Goal: Register for event/course

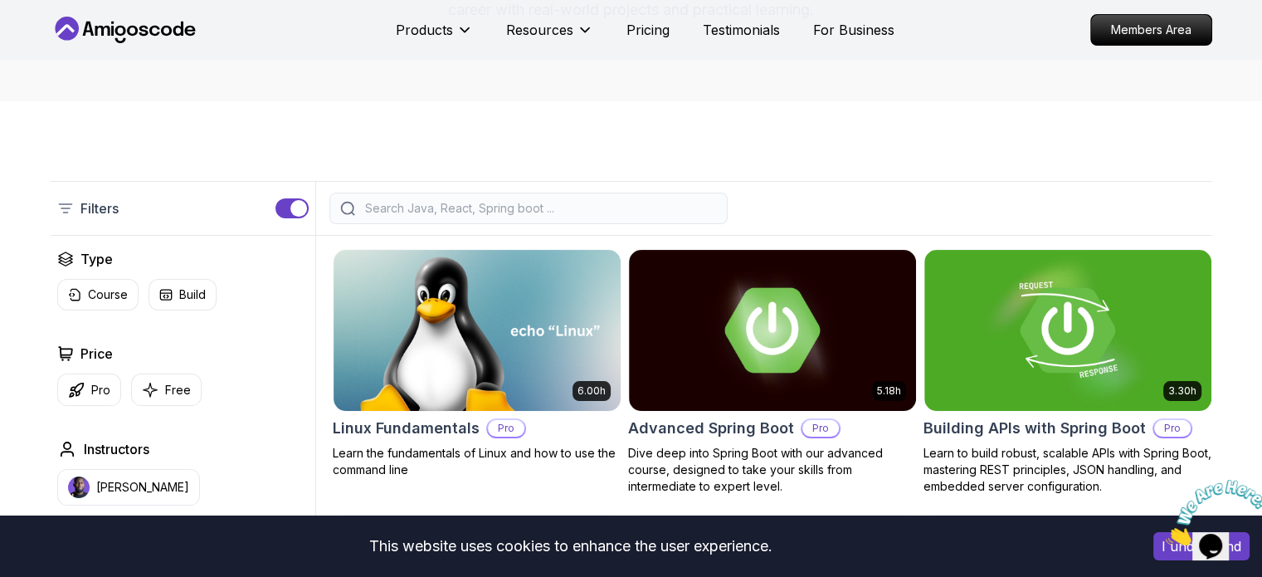
drag, startPoint x: 2427, startPoint y: 1044, endPoint x: 1235, endPoint y: 554, distance: 1289.1
click at [1235, 517] on div "Opens Chat This icon Opens the chat window." at bounding box center [1219, 517] width 40 height 0
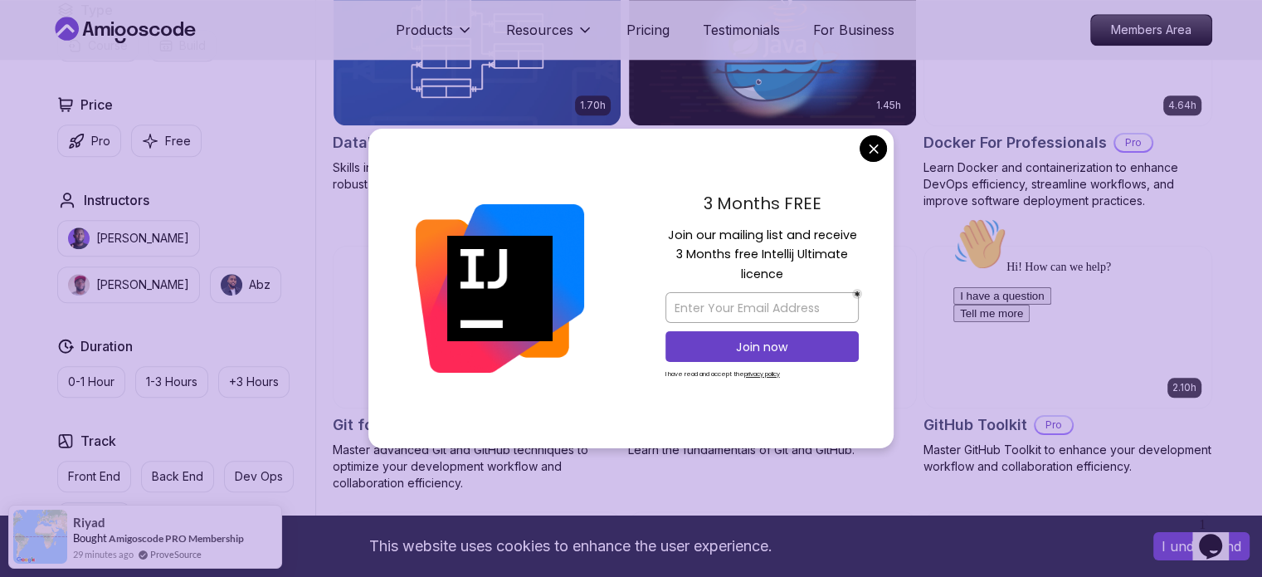
scroll to position [1589, 0]
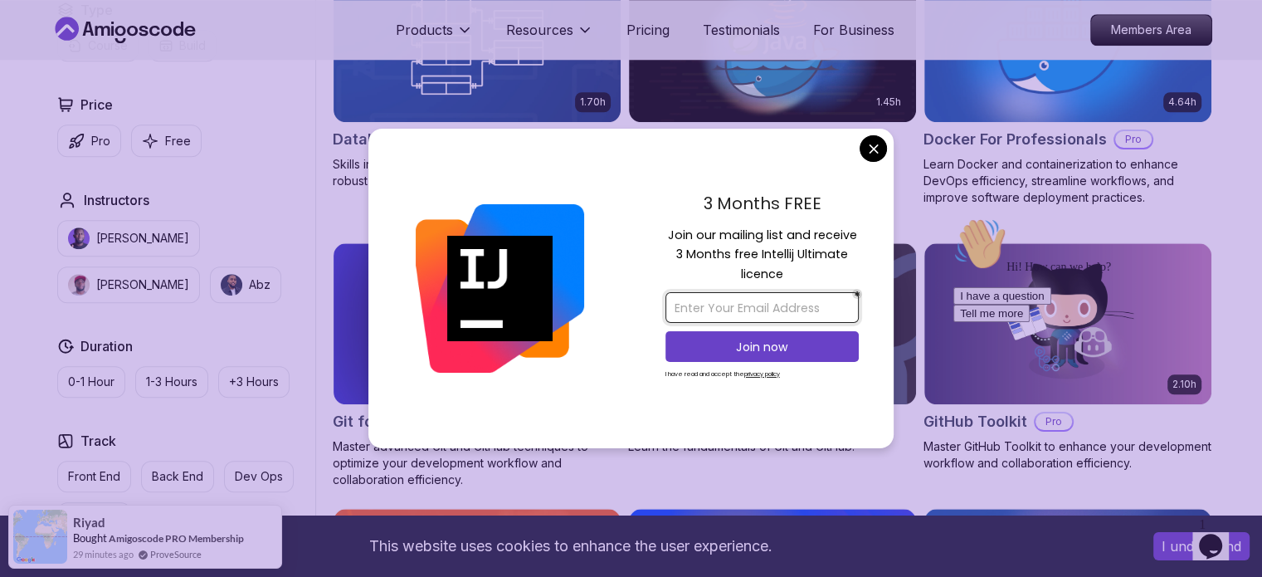
click at [748, 307] on input "email" at bounding box center [762, 307] width 193 height 31
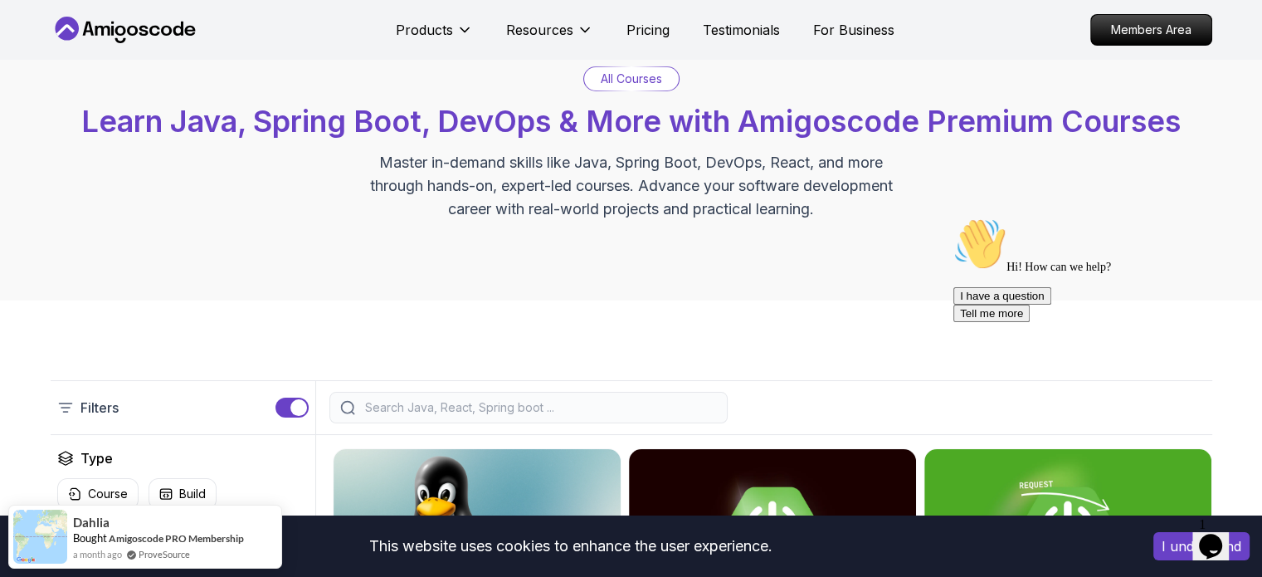
scroll to position [0, 0]
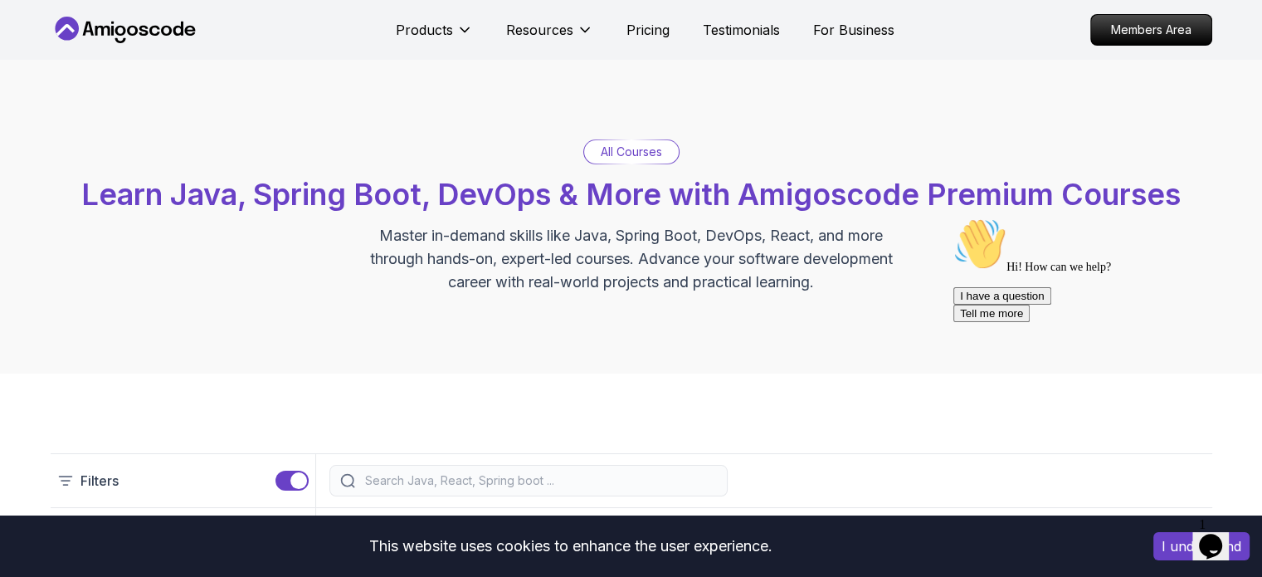
click at [651, 145] on p "All Courses" at bounding box center [631, 152] width 61 height 17
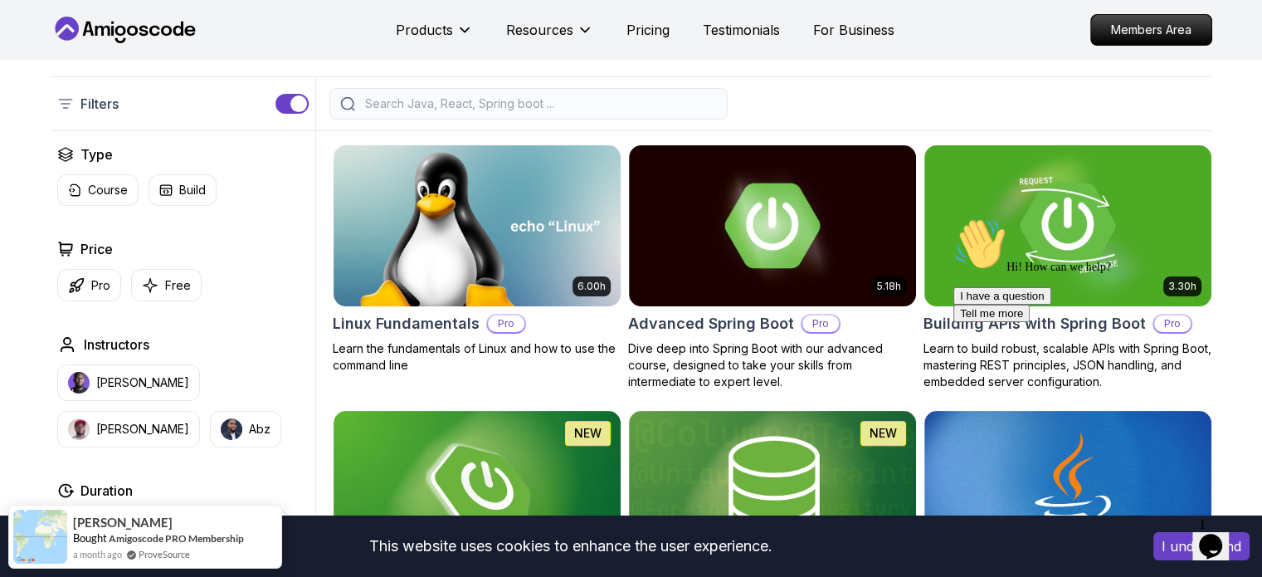
scroll to position [395, 0]
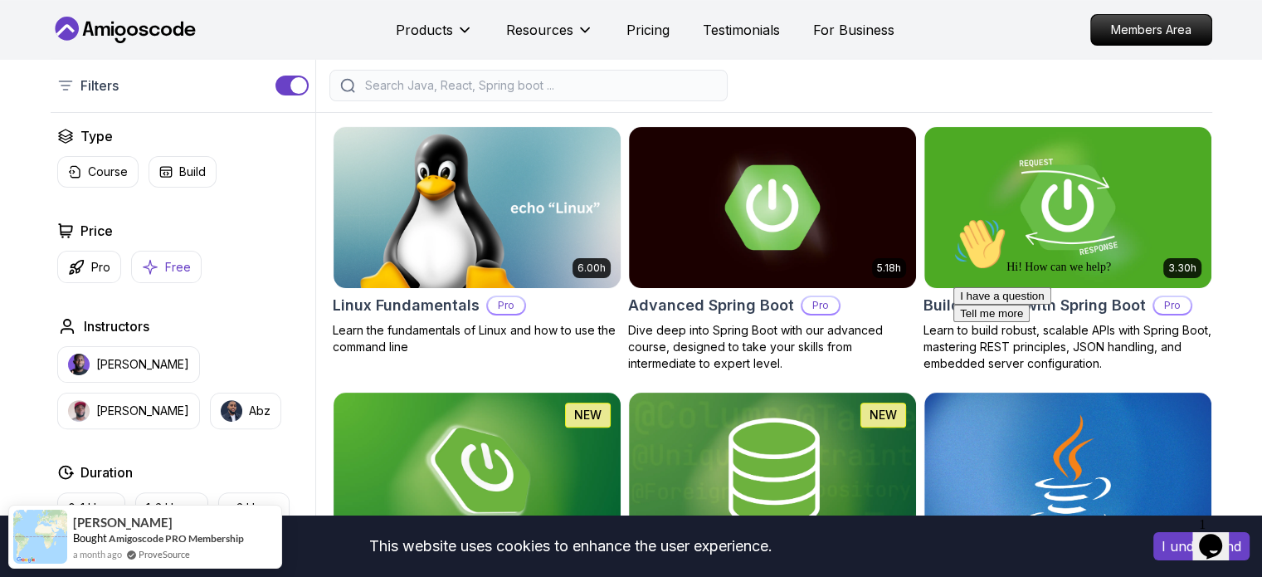
click at [189, 269] on button "Free" at bounding box center [166, 267] width 71 height 32
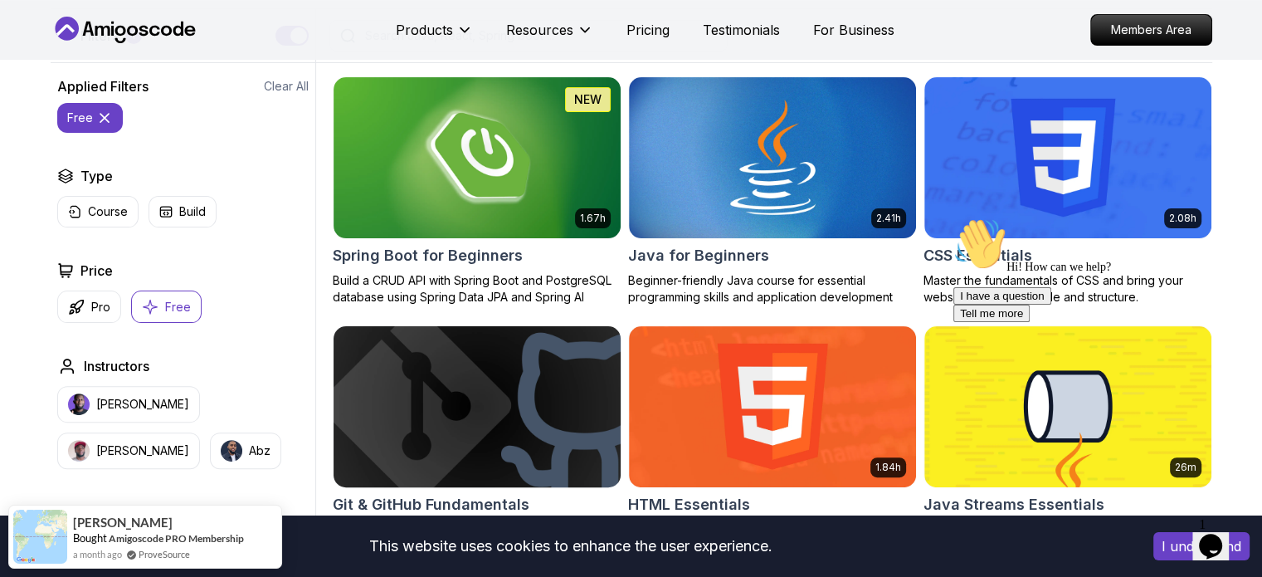
scroll to position [445, 0]
click at [744, 205] on img at bounding box center [772, 157] width 301 height 168
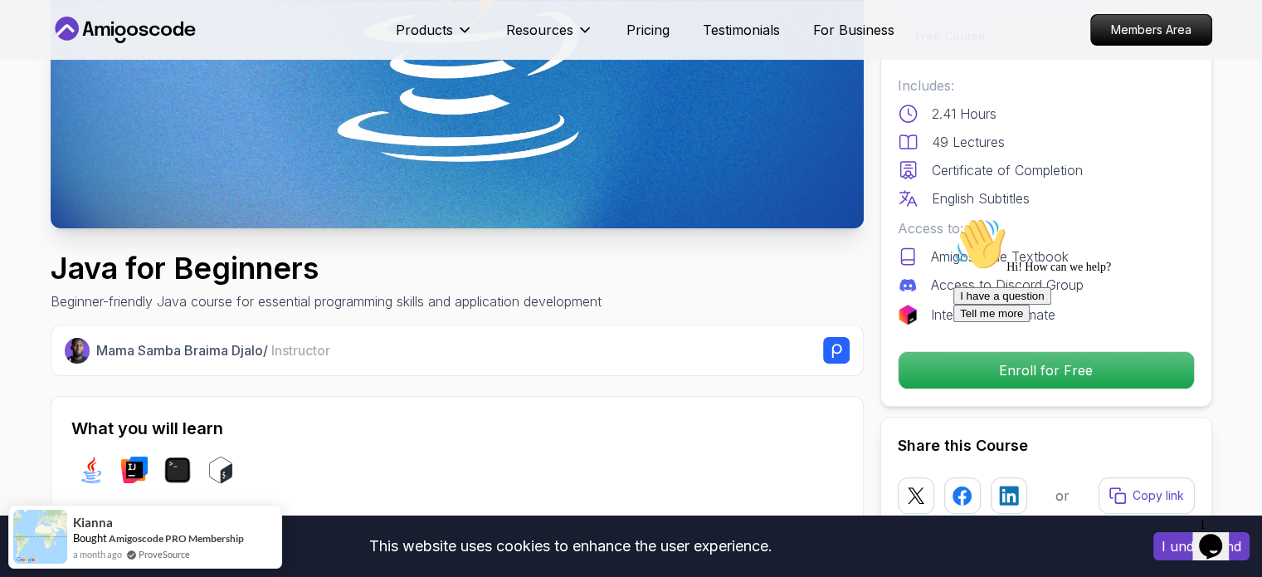
scroll to position [335, 0]
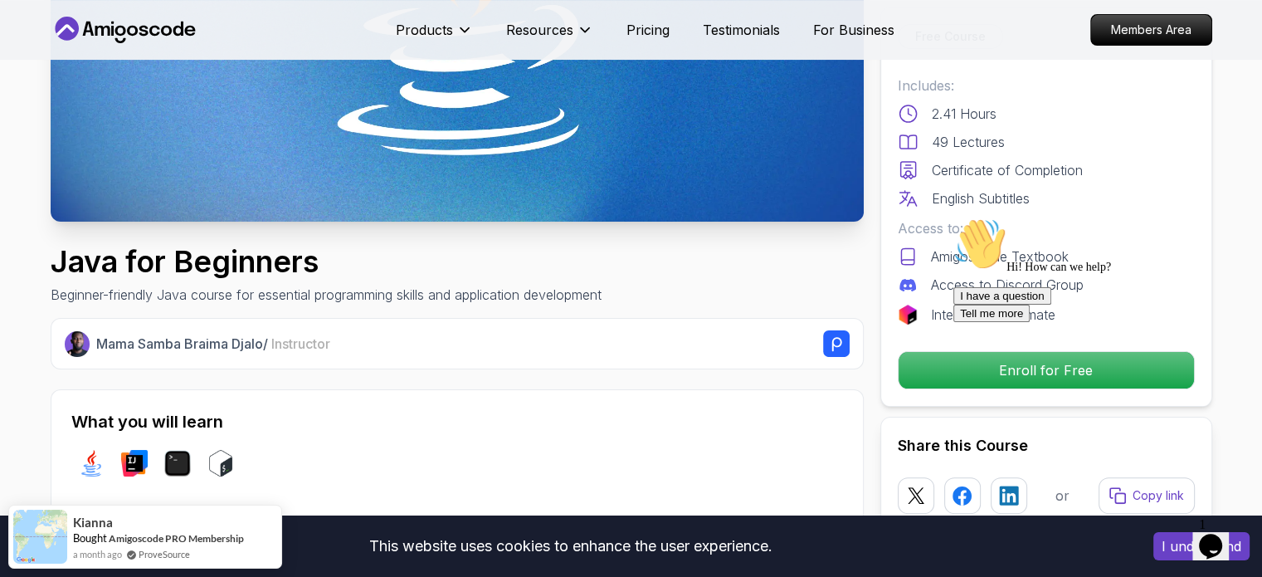
click at [970, 274] on div "Hi! How can we help?" at bounding box center [1102, 245] width 299 height 56
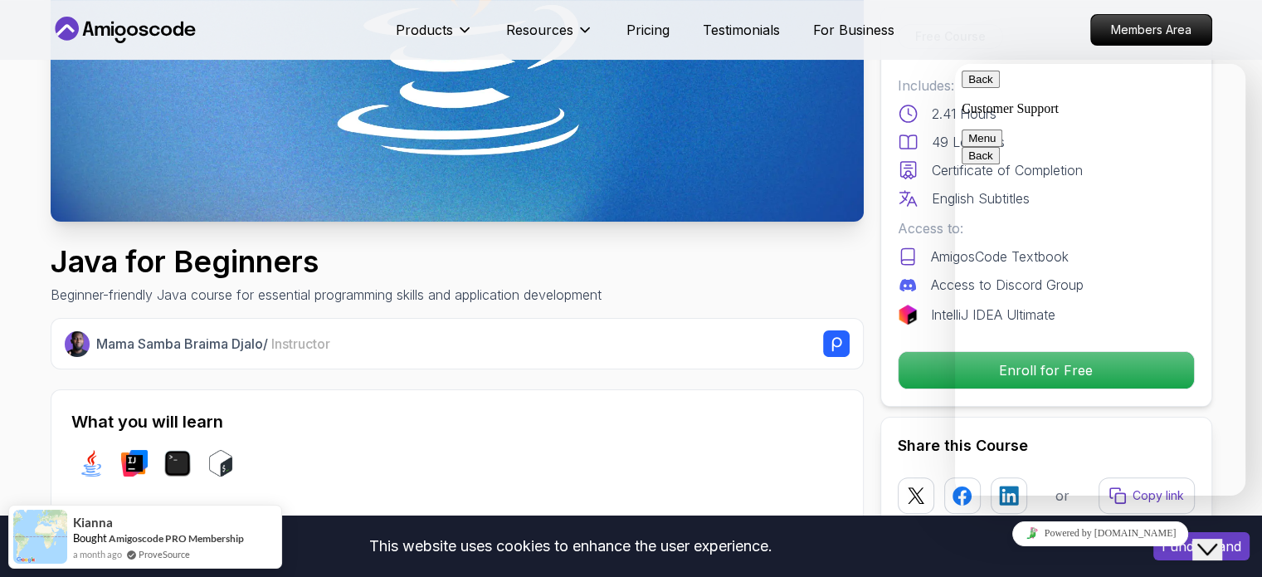
click at [955, 64] on div "Rate this chat Insert emoji" at bounding box center [955, 64] width 0 height 0
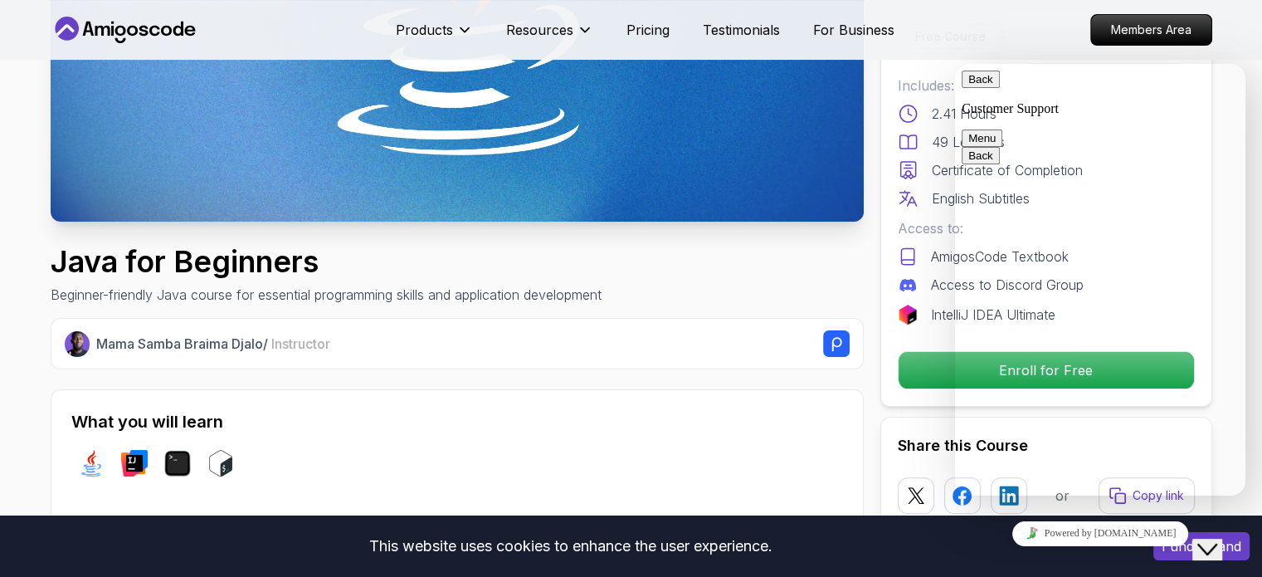
click at [980, 83] on button "Back" at bounding box center [981, 79] width 38 height 17
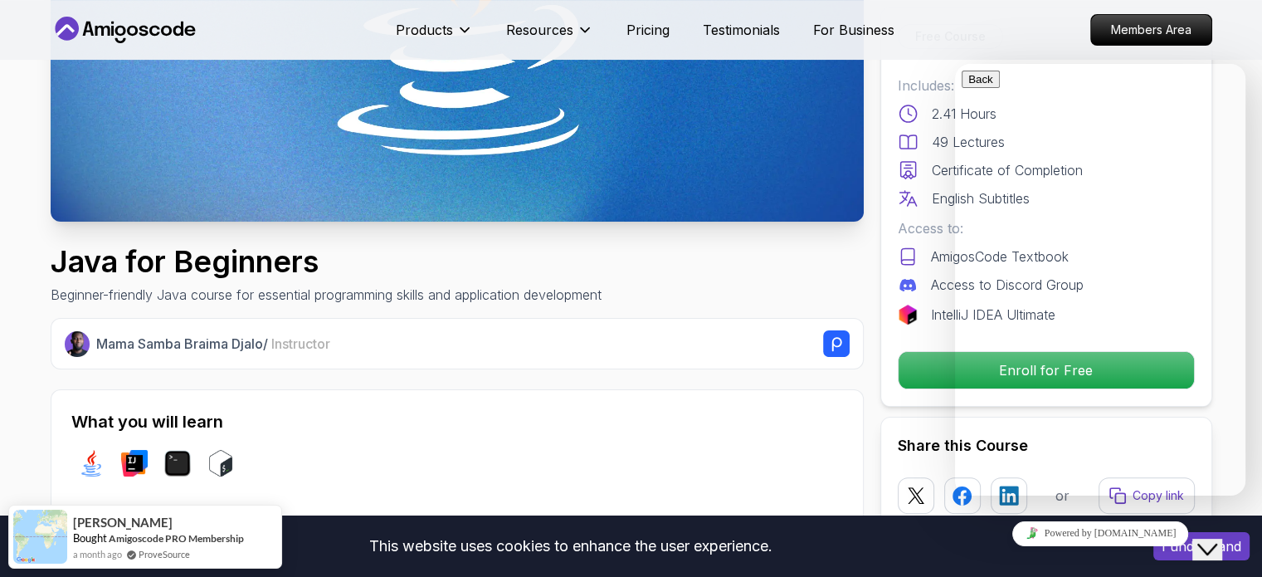
click at [898, 19] on nav "Products Resources Pricing Testimonials For Business Members Area" at bounding box center [632, 30] width 1162 height 60
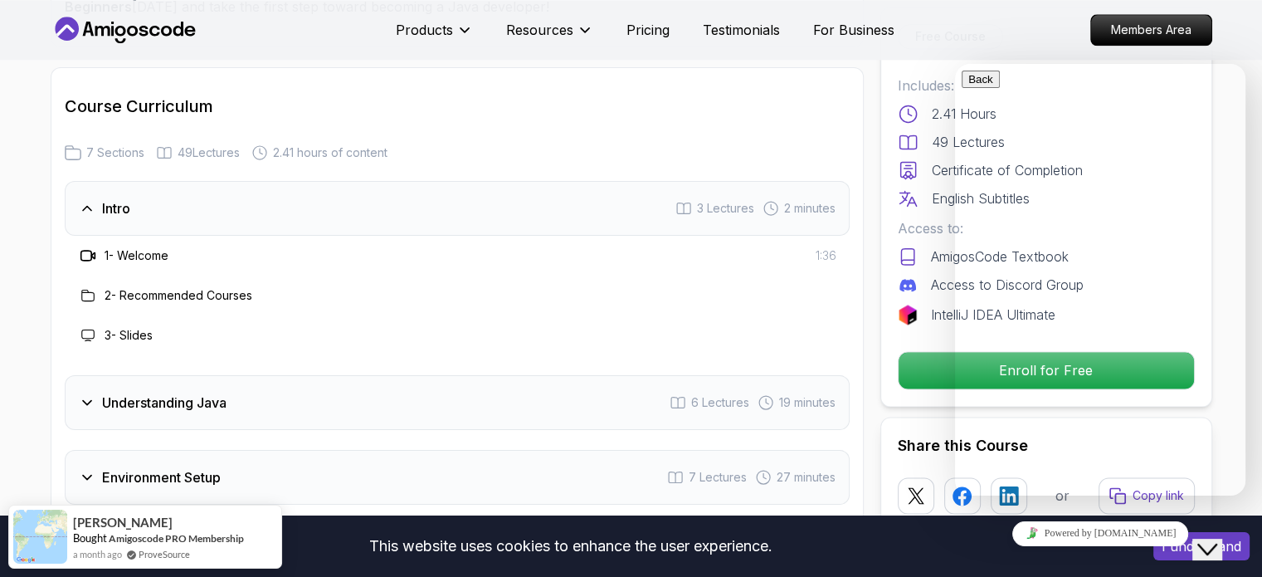
scroll to position [2328, 0]
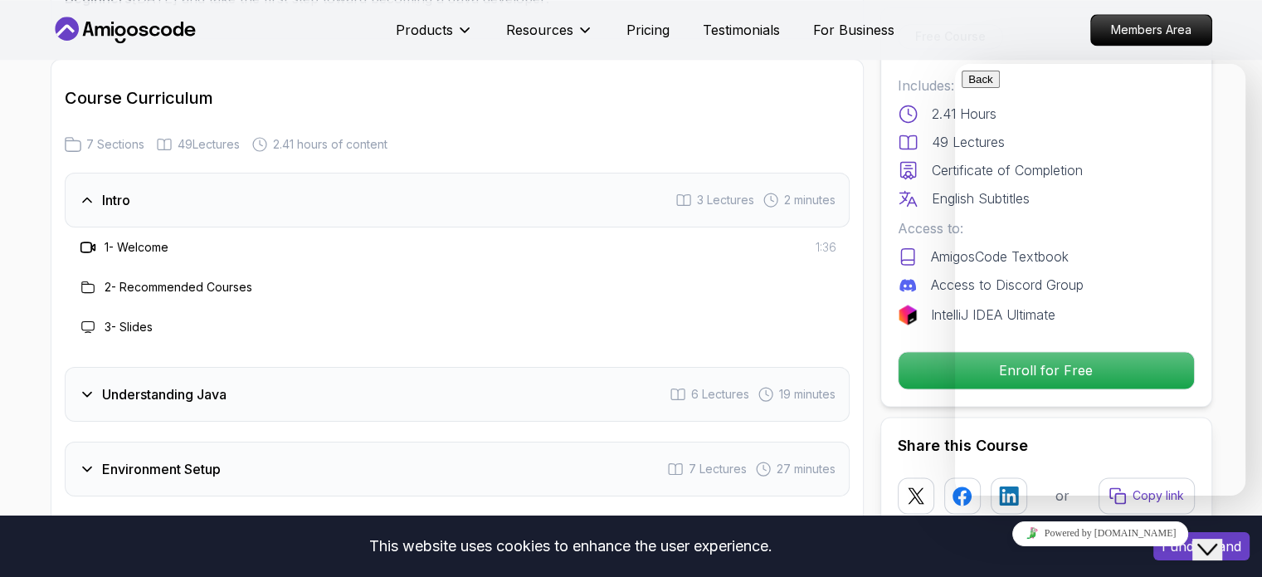
click at [136, 239] on h3 "1 - Welcome" at bounding box center [137, 247] width 64 height 17
click at [176, 237] on div "1 - Welcome 1:36" at bounding box center [457, 247] width 758 height 20
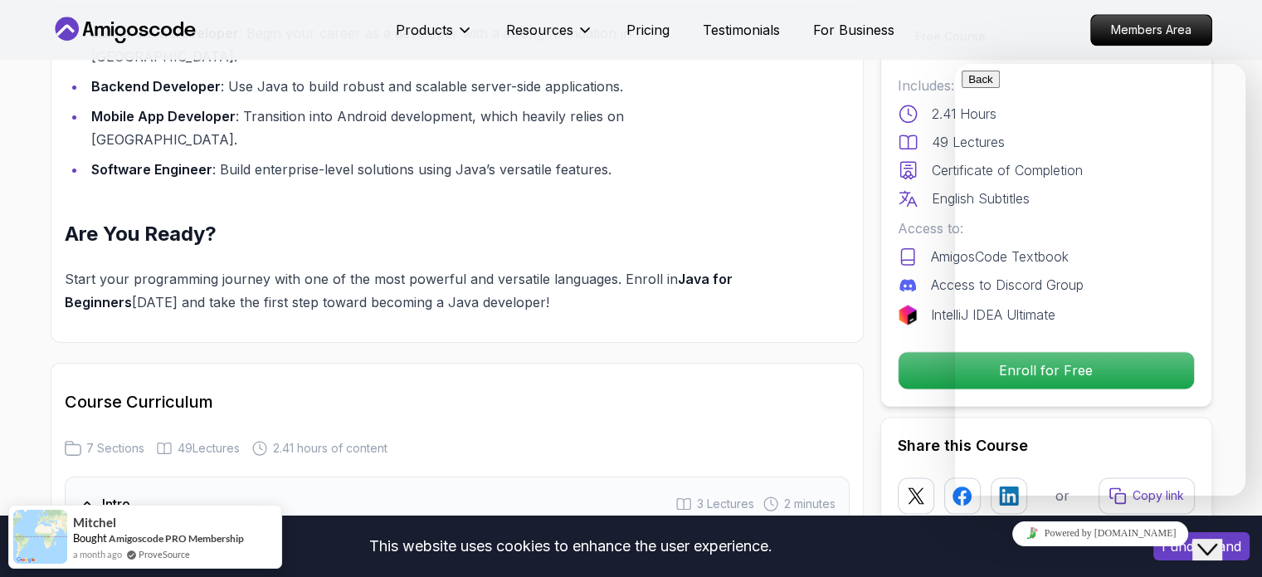
scroll to position [2023, 0]
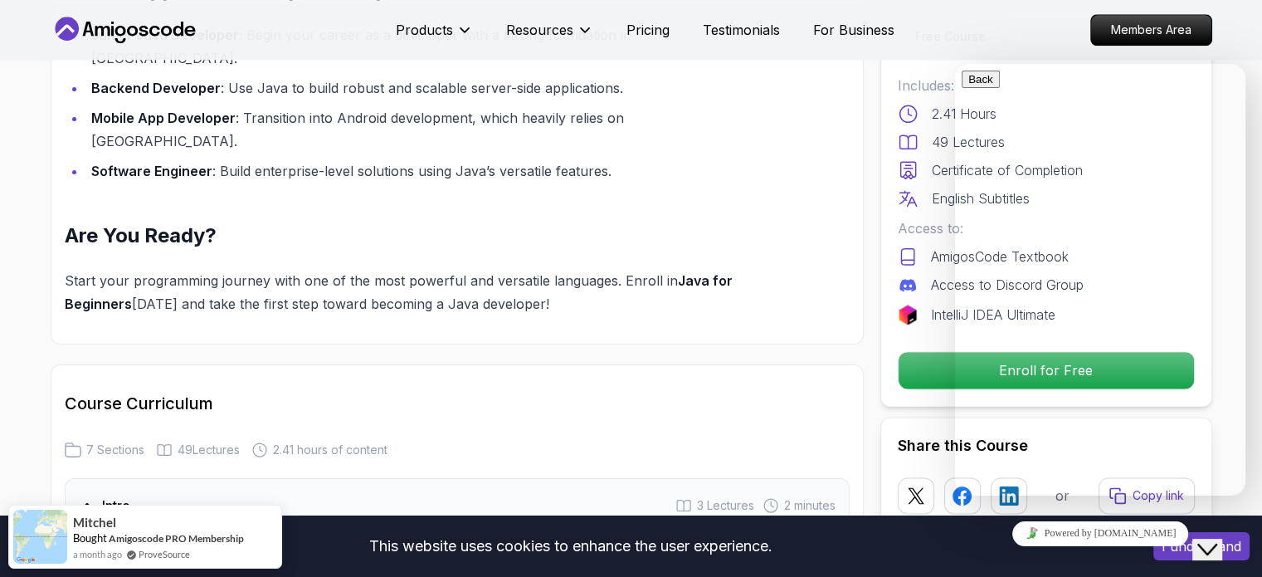
click at [955, 64] on textarea at bounding box center [955, 64] width 0 height 0
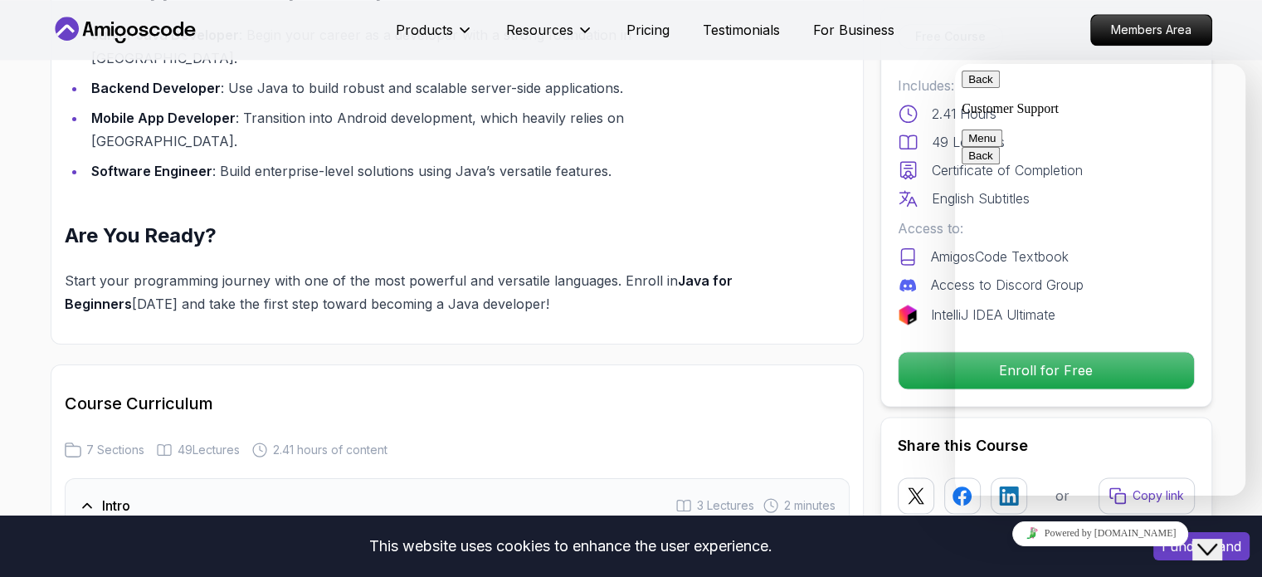
type textarea "I am Today Starting"
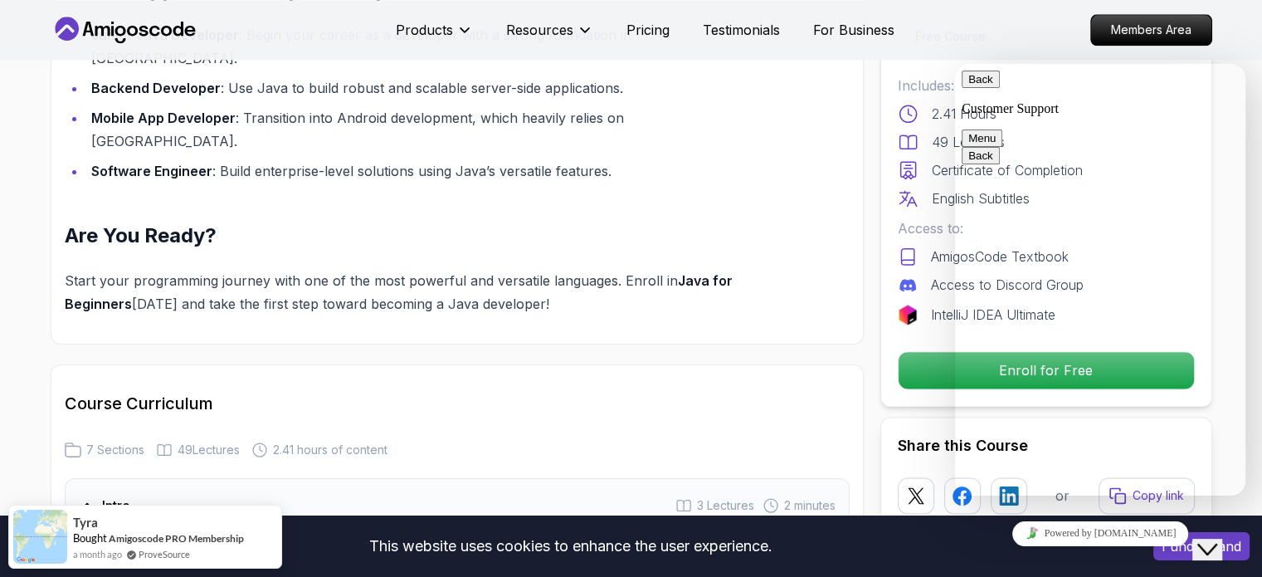
scroll to position [150, 0]
type input "Praveen MK"
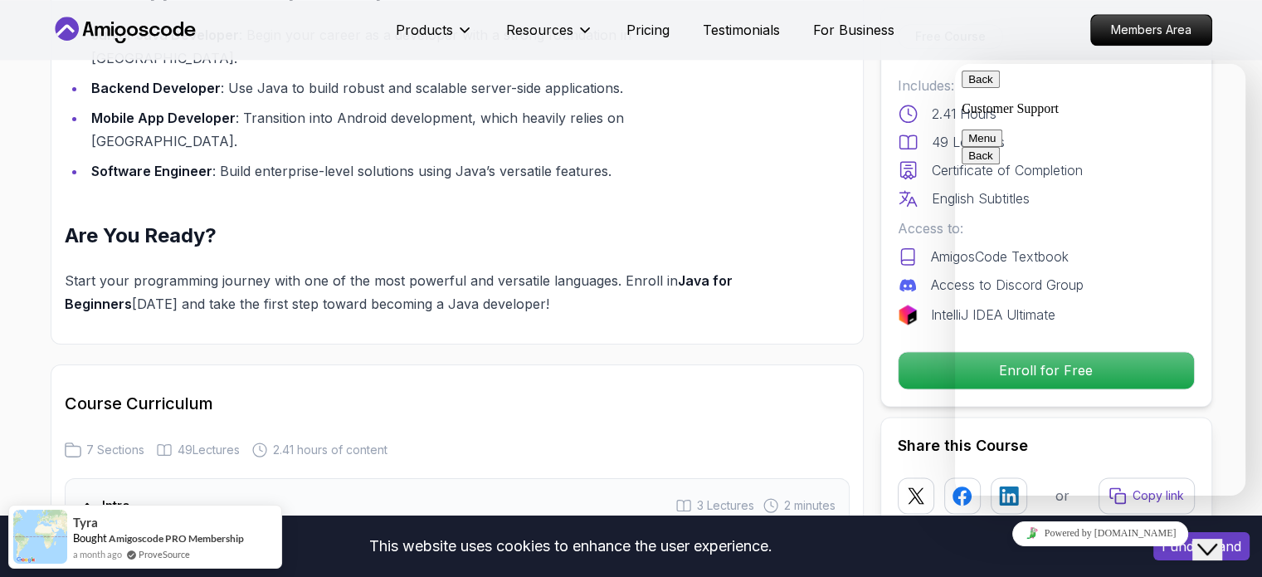
type input "praveenmkp7955@gmail.com"
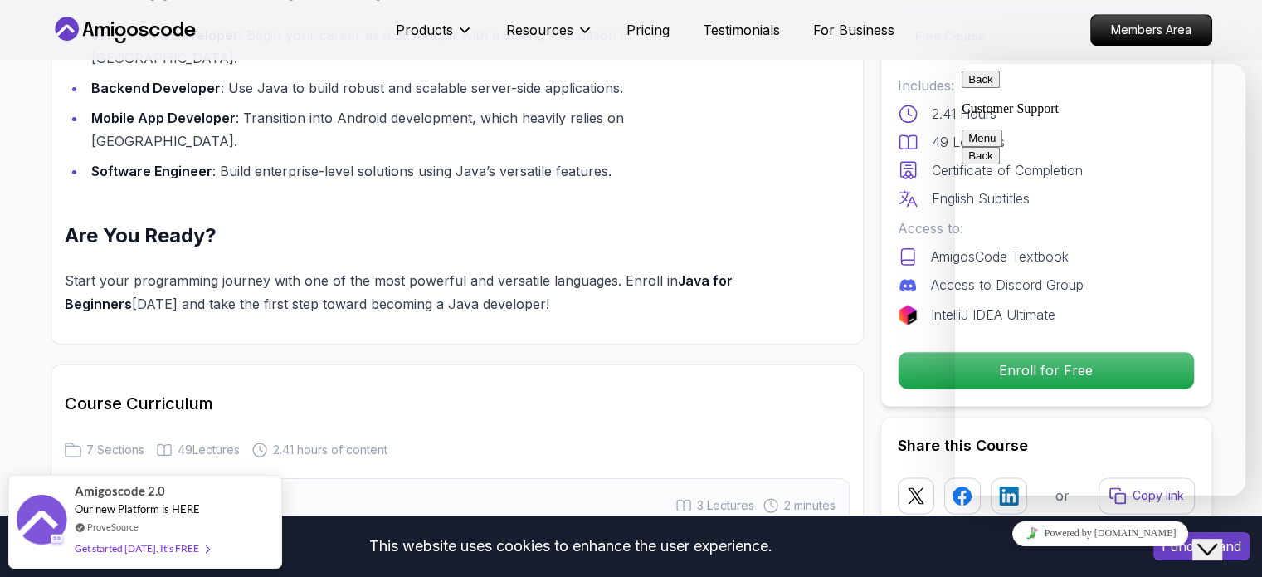
type input "918978353830"
type input "C"
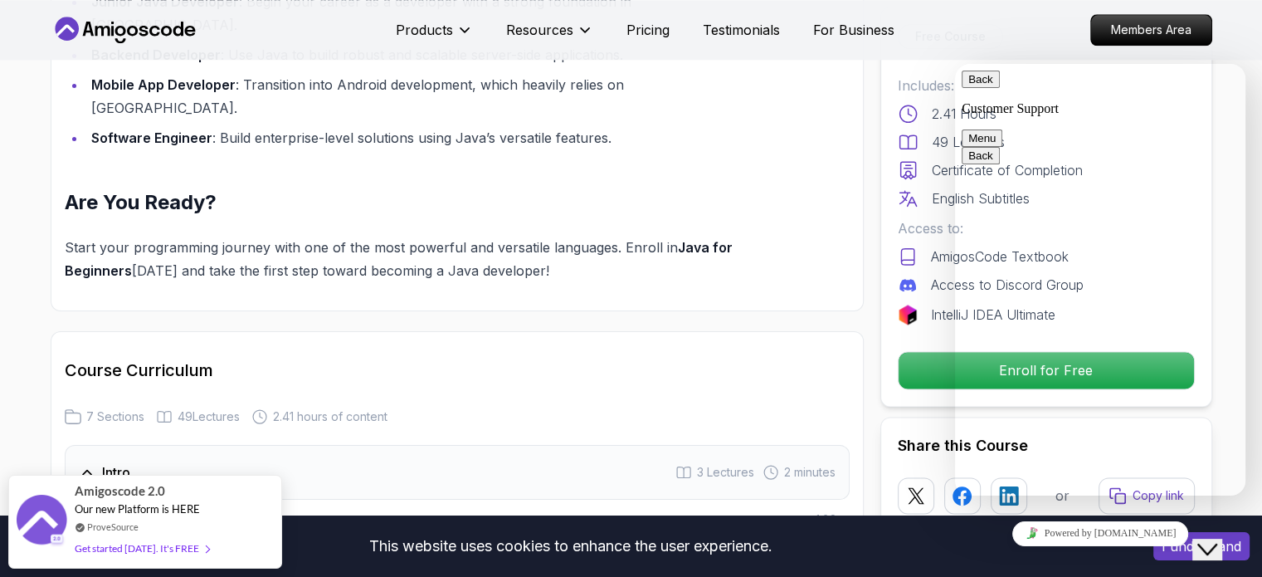
scroll to position [2060, 0]
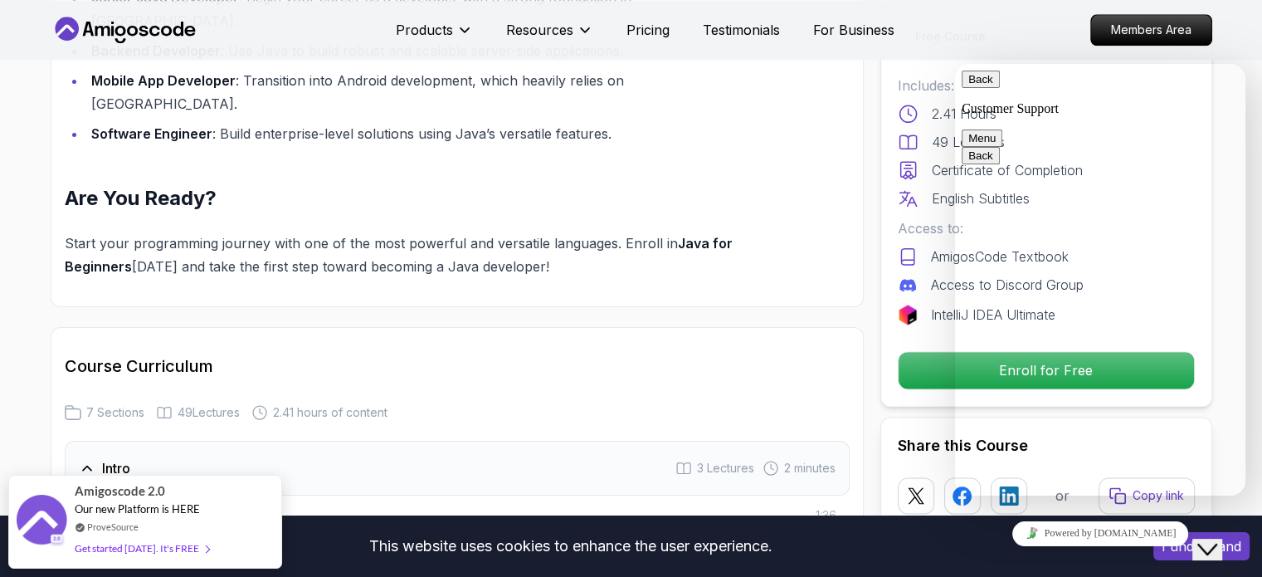
type input "Java"
type textarea "Hi"
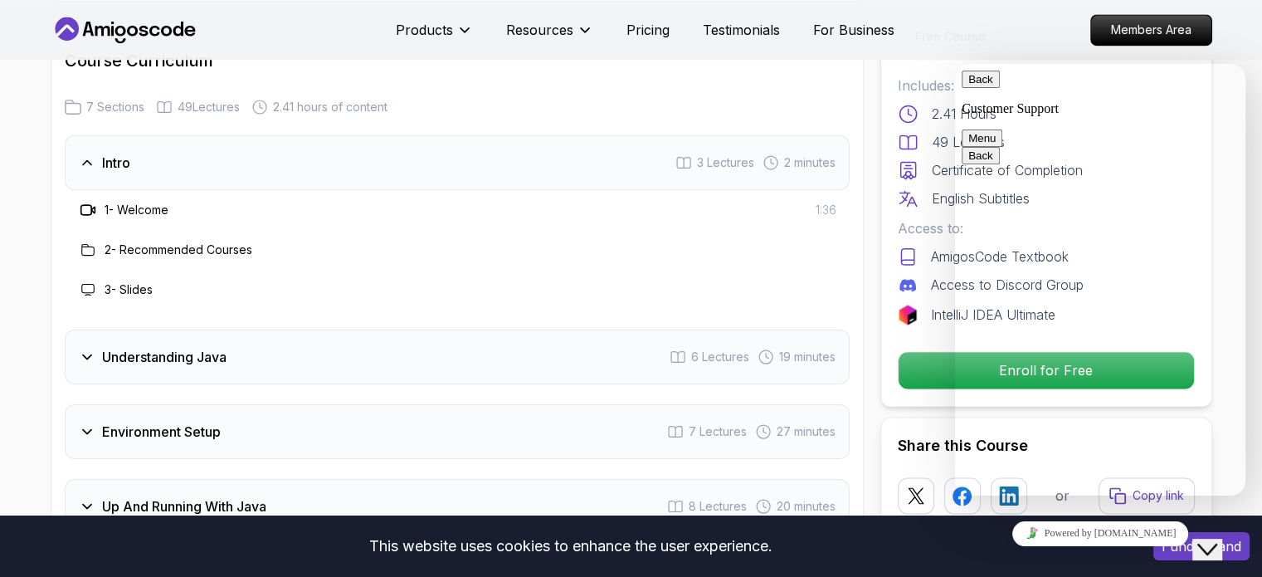
scroll to position [114, 0]
click at [978, 88] on button "Back" at bounding box center [981, 79] width 38 height 17
click at [1055, 25] on nav "Products Resources Pricing Testimonials For Business Members Area" at bounding box center [632, 30] width 1162 height 60
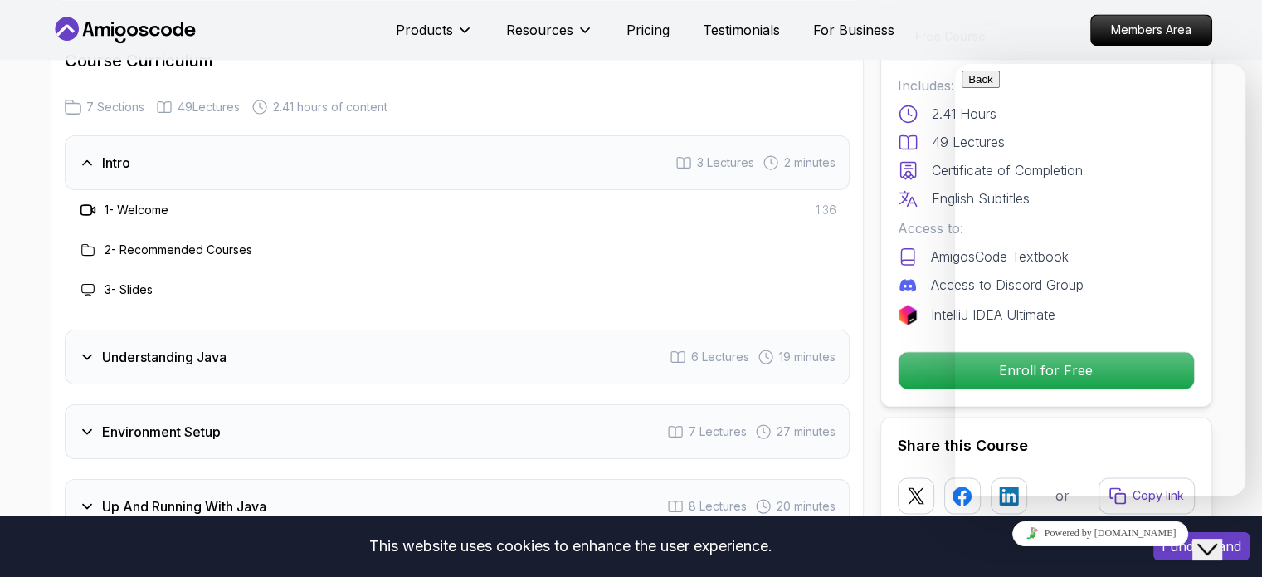
click at [1222, 539] on button "Close Chat This icon closes the chat window." at bounding box center [1207, 550] width 30 height 22
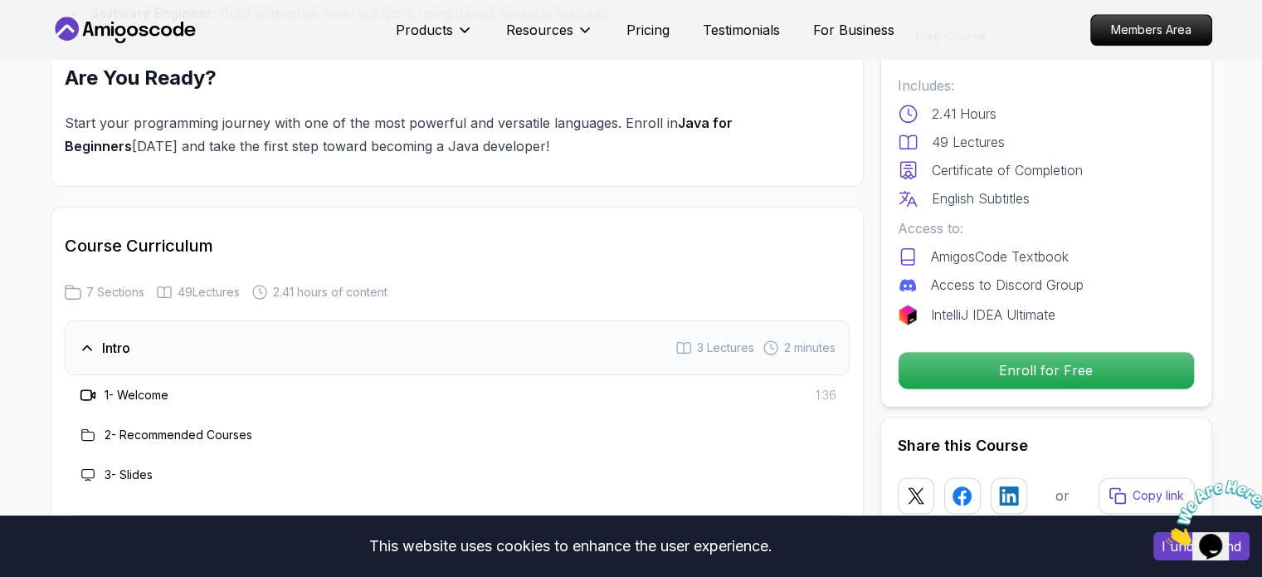
scroll to position [2163, 0]
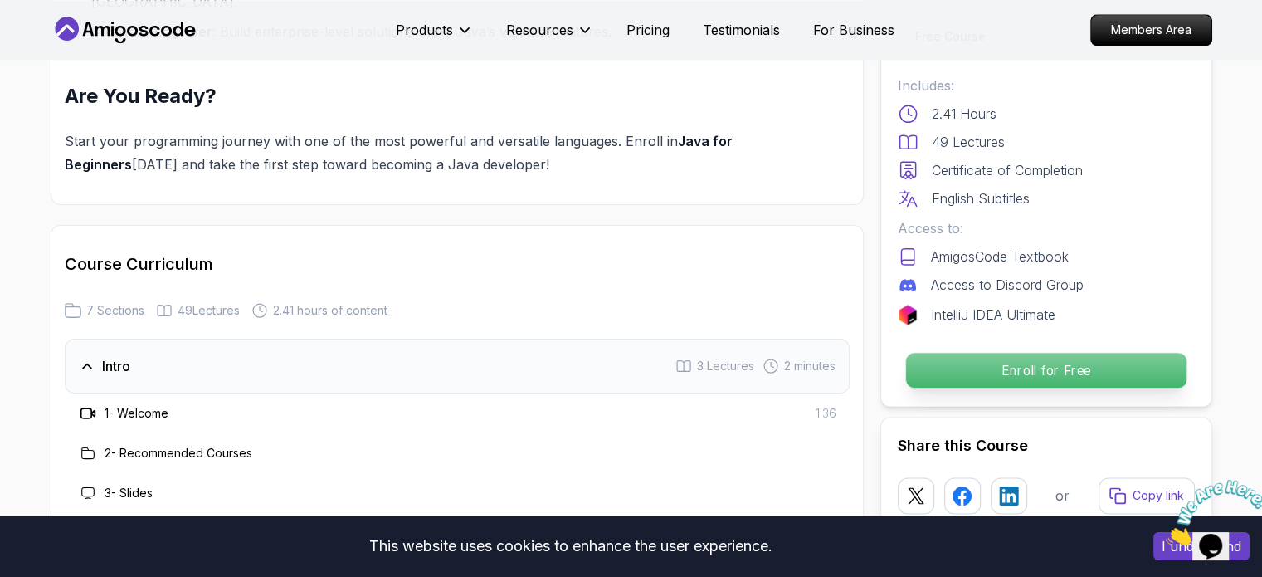
click at [948, 373] on p "Enroll for Free" at bounding box center [1045, 370] width 280 height 35
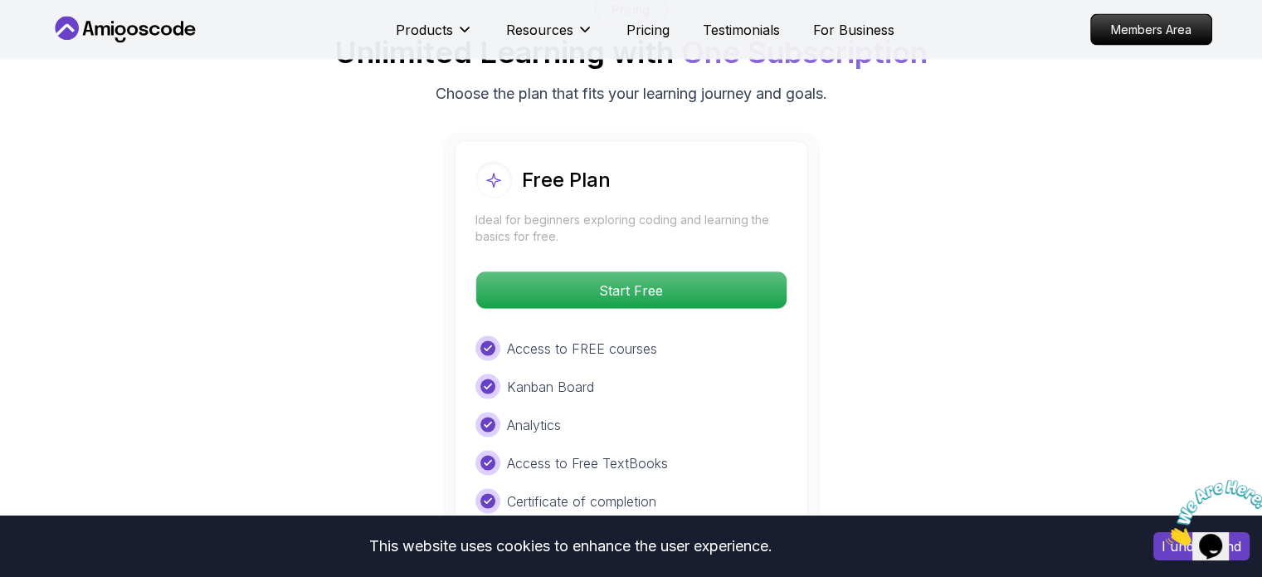
scroll to position [3366, 0]
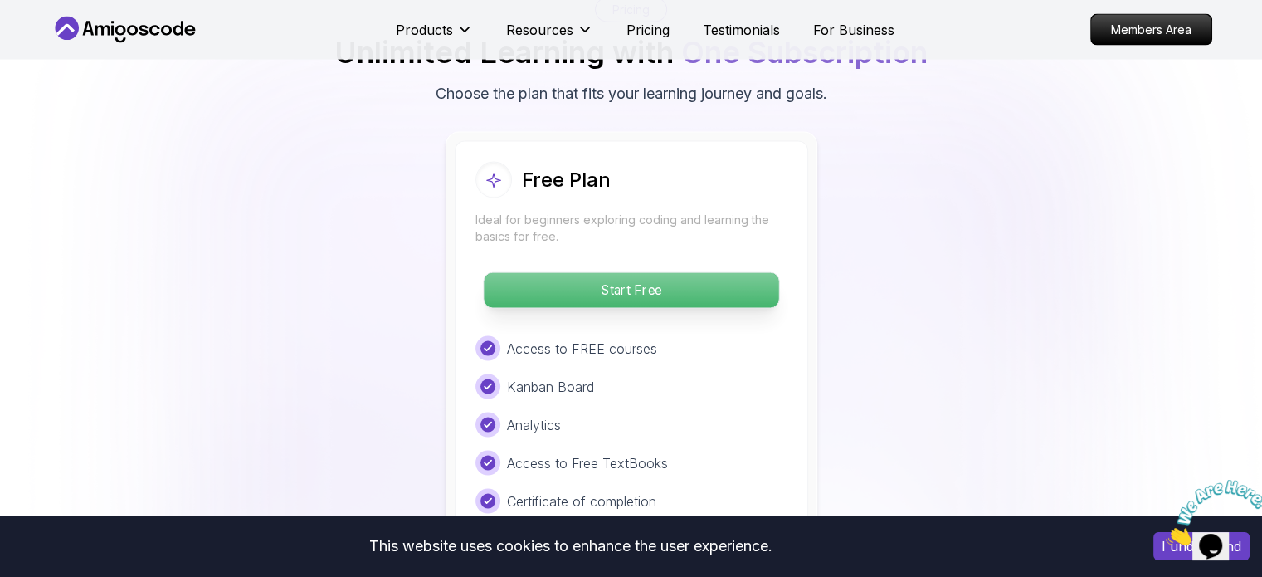
click at [707, 273] on p "Start Free" at bounding box center [631, 290] width 295 height 35
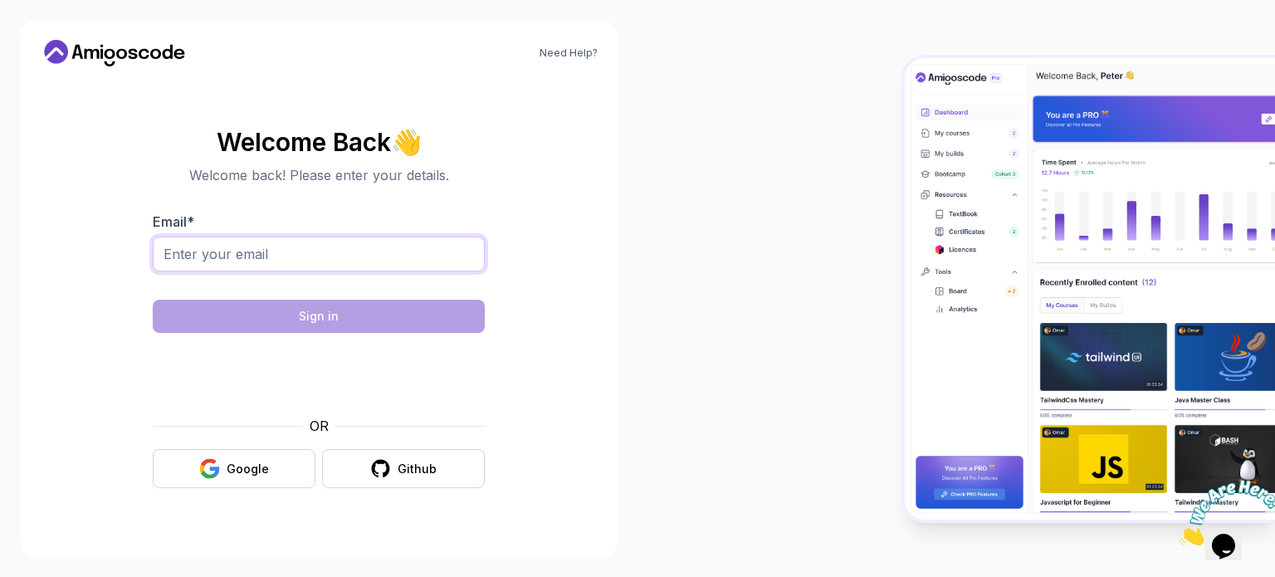
click at [393, 245] on input "Email *" at bounding box center [319, 254] width 332 height 35
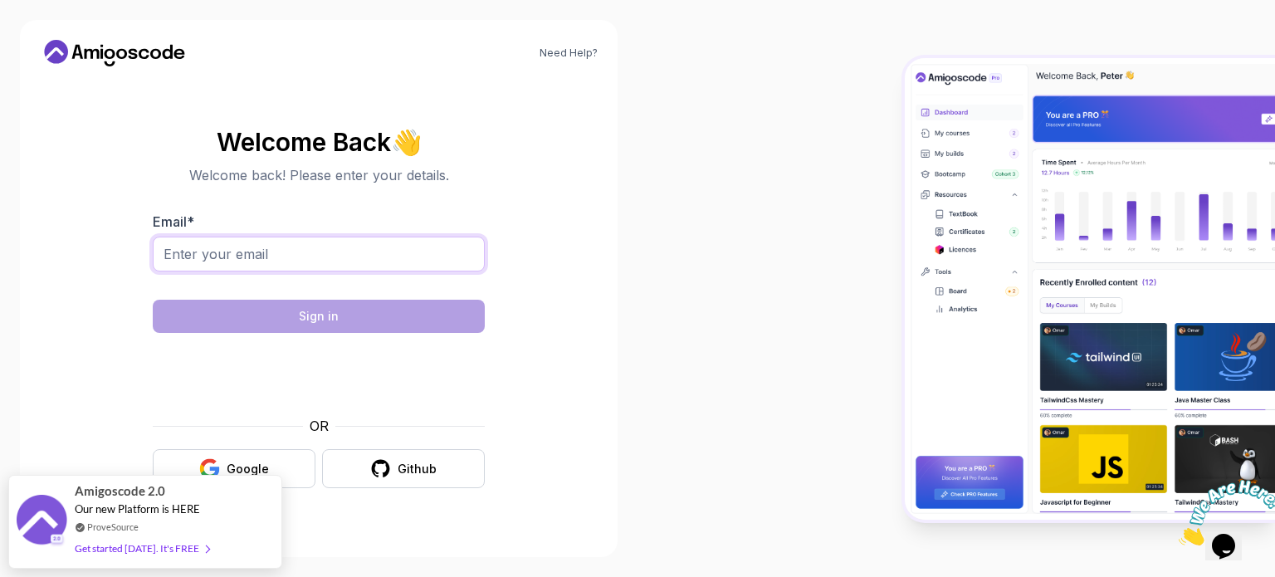
type input "praveenmkp7955@gmail.com"
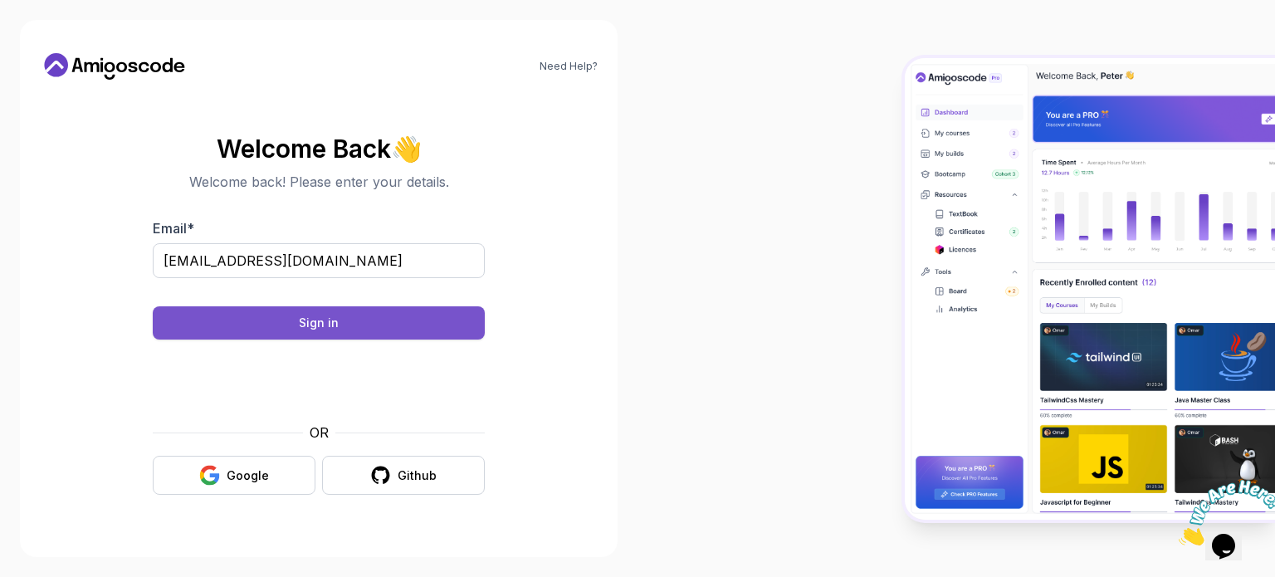
click at [339, 325] on button "Sign in" at bounding box center [319, 322] width 332 height 33
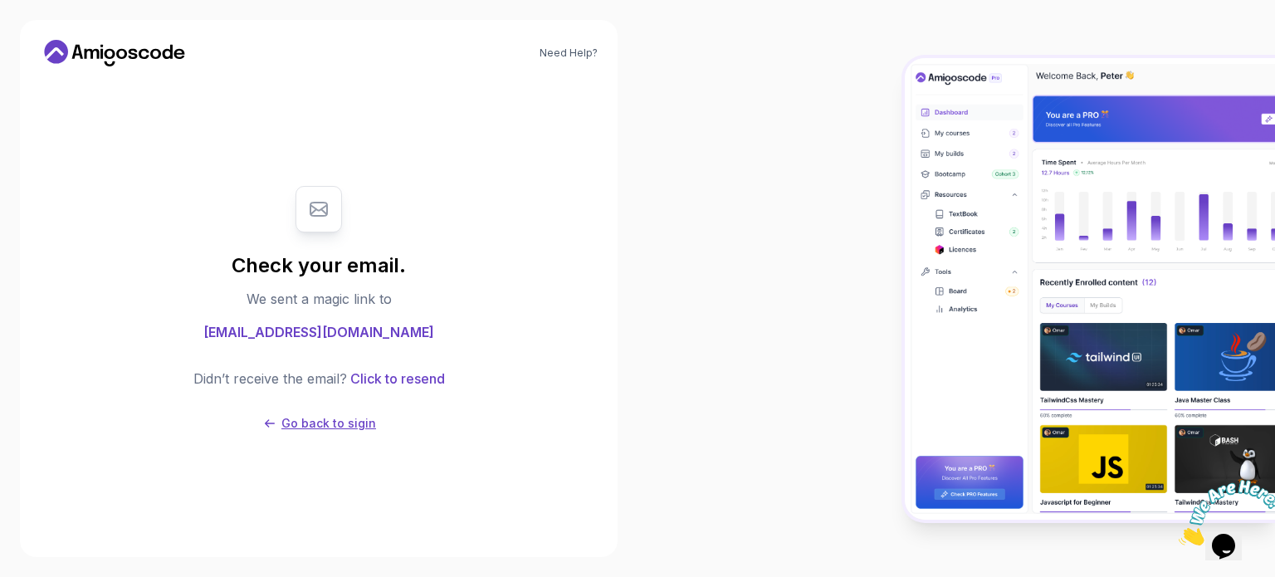
click at [356, 415] on p "Go back to sigin" at bounding box center [328, 423] width 95 height 17
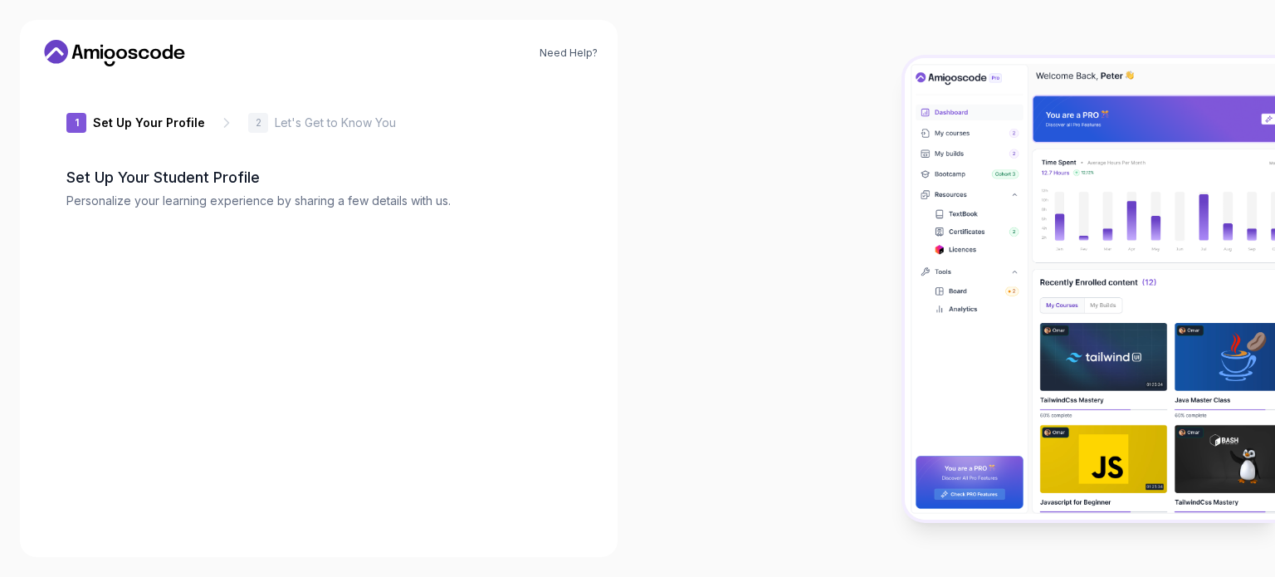
type input "boldfox94415"
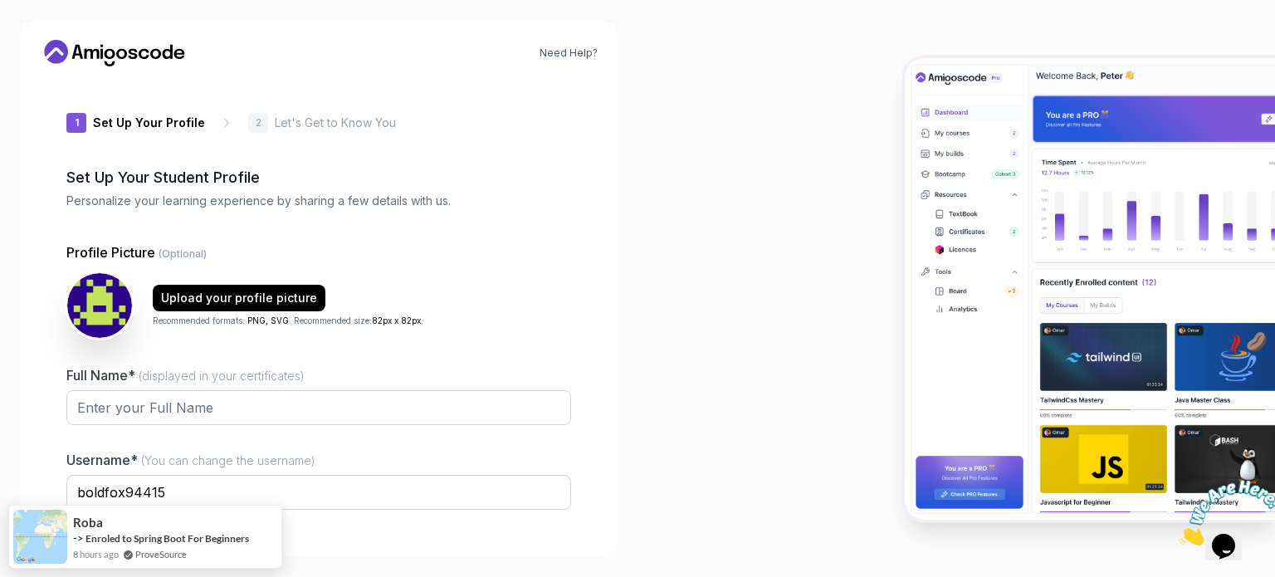
scroll to position [115, 0]
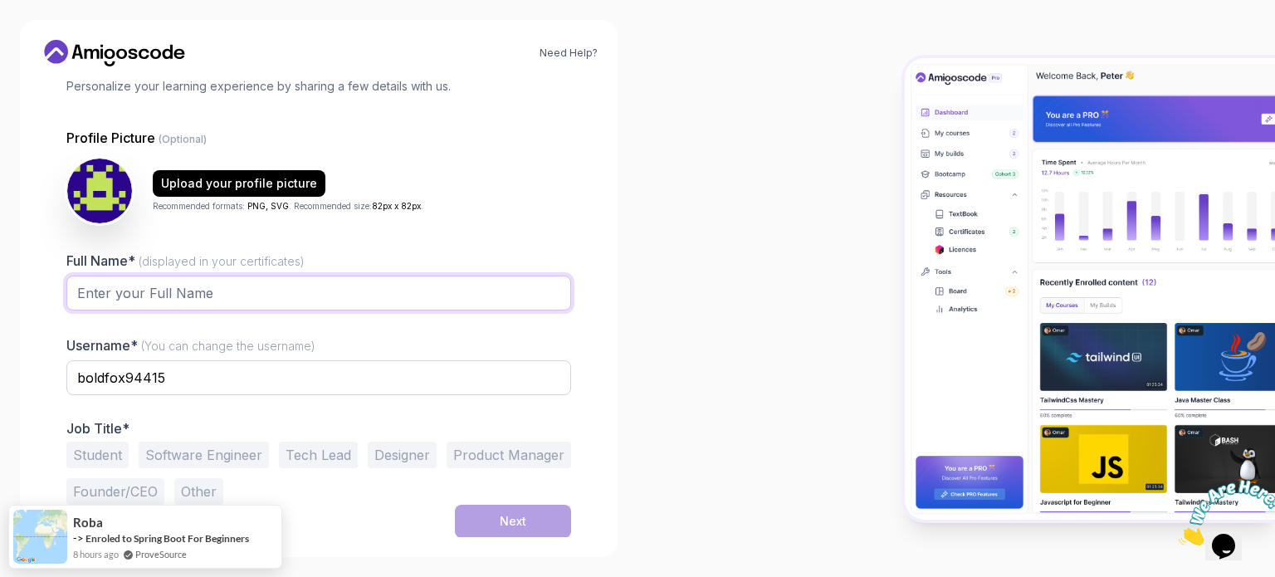
click at [402, 299] on input "Full Name* (displayed in your certificates)" at bounding box center [318, 293] width 505 height 35
type input "Praveen M K"
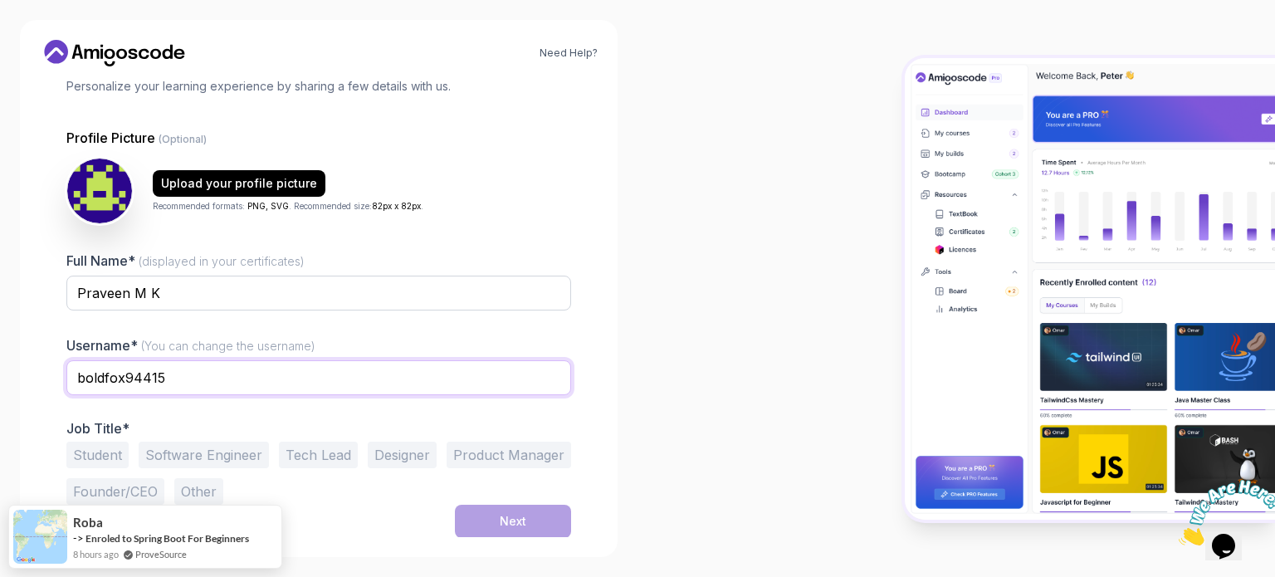
click at [315, 388] on input "boldfox94415" at bounding box center [318, 377] width 505 height 35
type input "{"
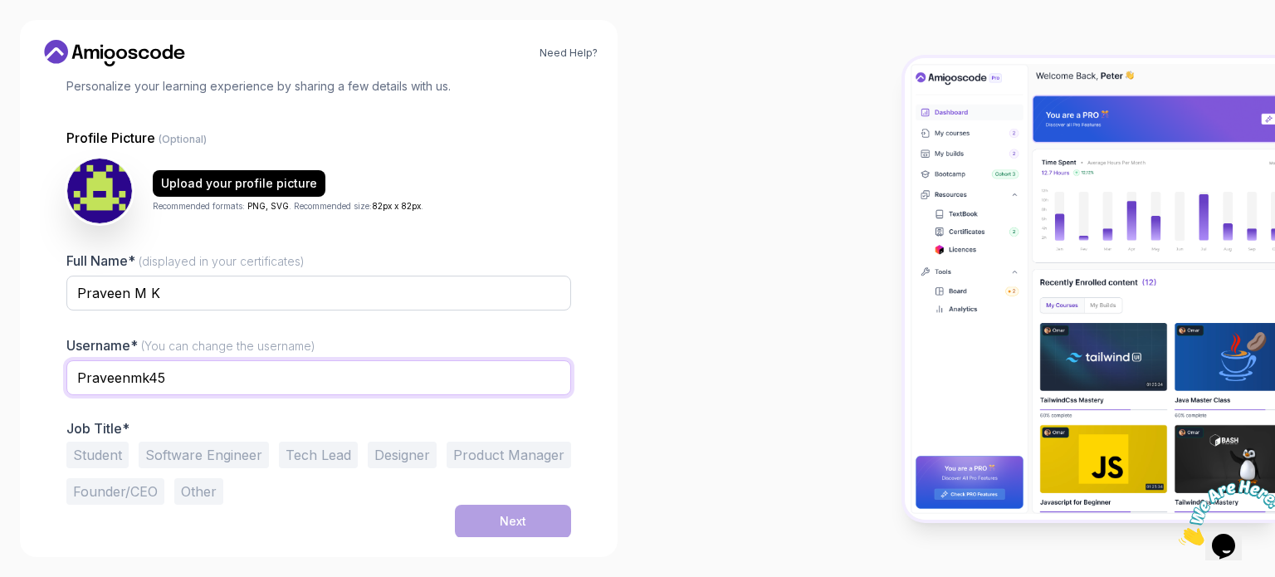
type input "praveenmk45"
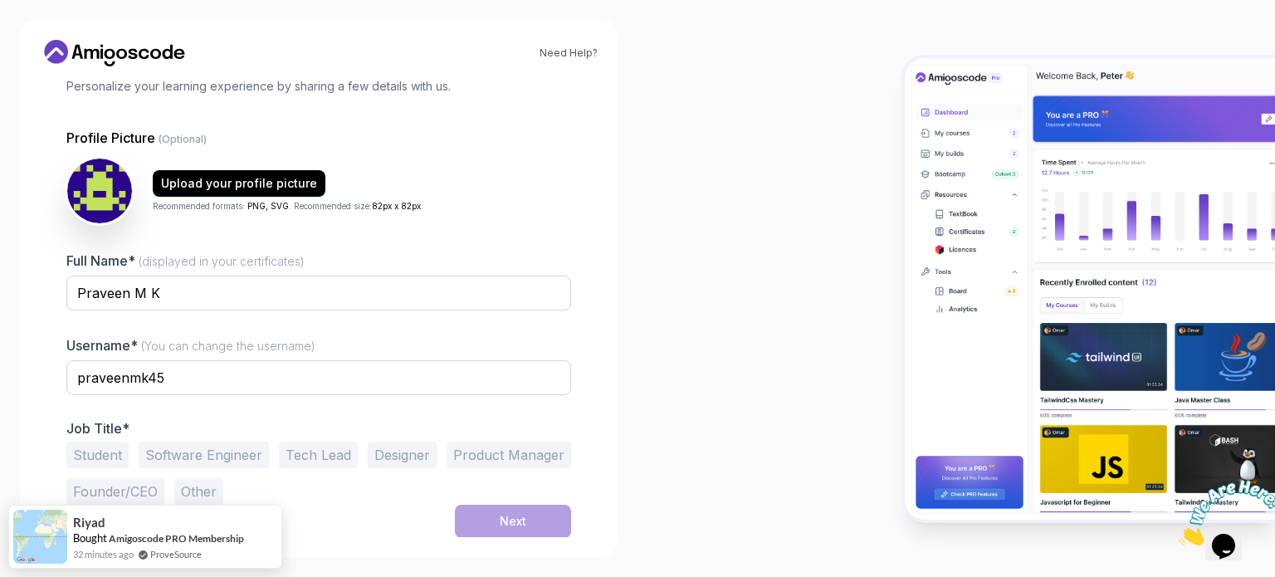
click at [229, 463] on button "Software Engineer" at bounding box center [204, 454] width 130 height 27
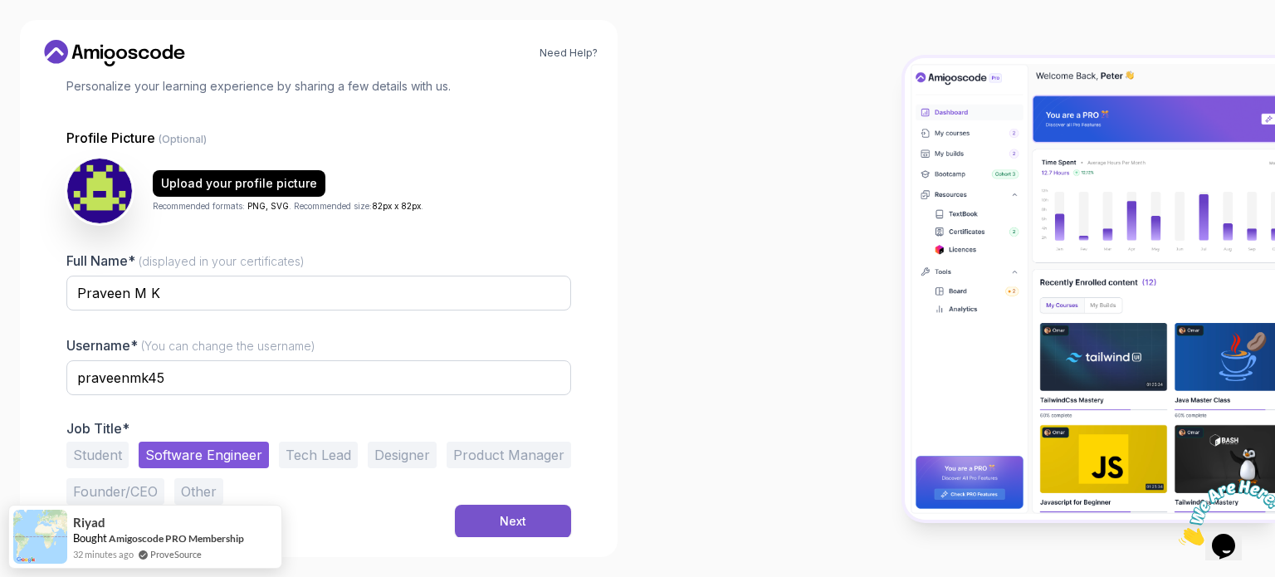
click at [531, 534] on button "Next" at bounding box center [513, 521] width 116 height 33
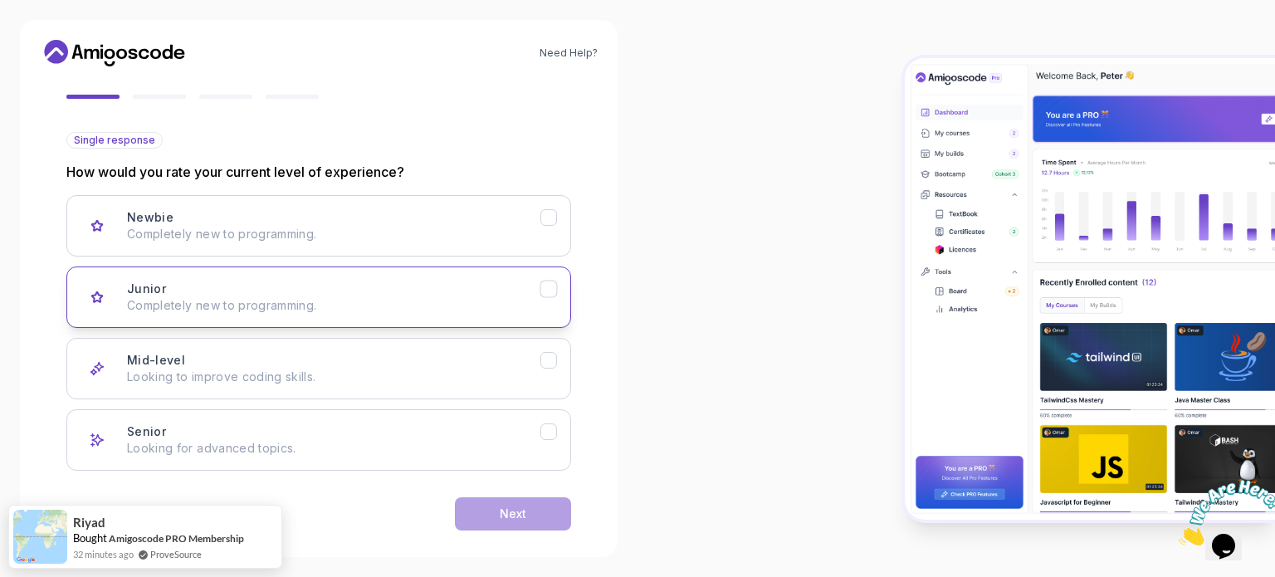
scroll to position [151, 0]
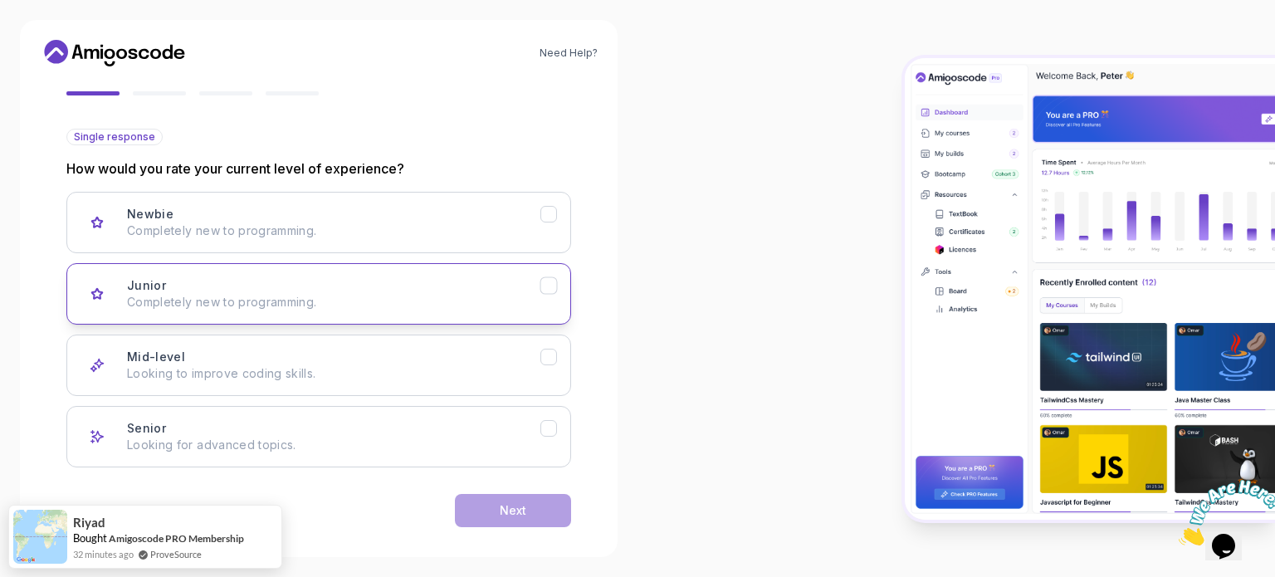
click at [495, 300] on p "Completely new to programming." at bounding box center [333, 302] width 413 height 17
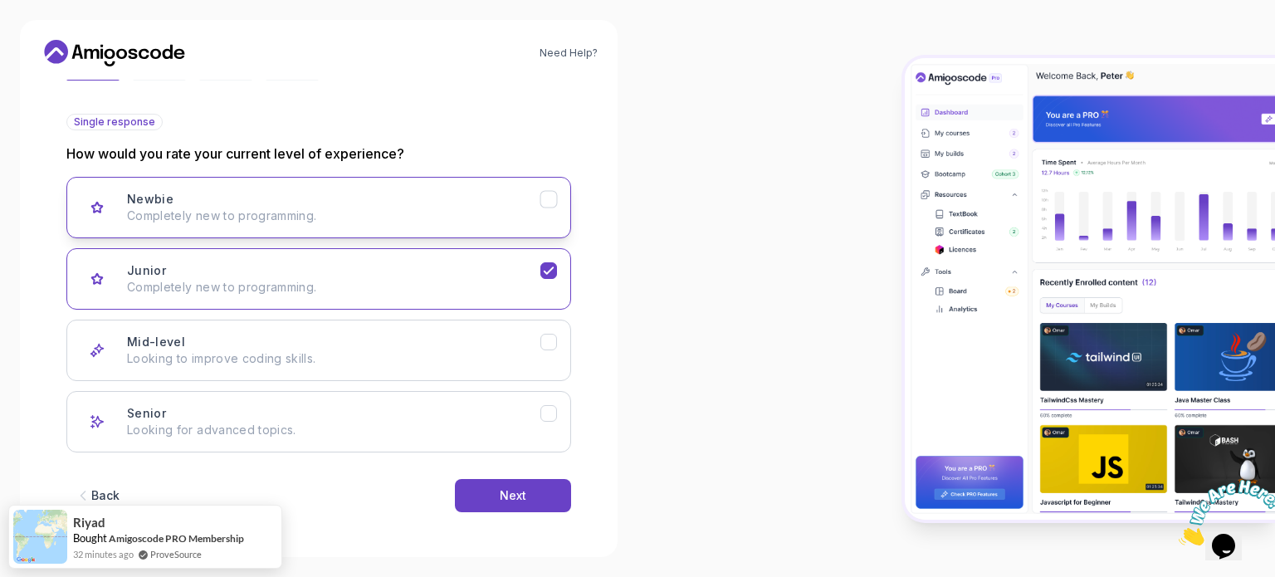
click at [452, 191] on div "Newbie Completely new to programming." at bounding box center [333, 207] width 413 height 33
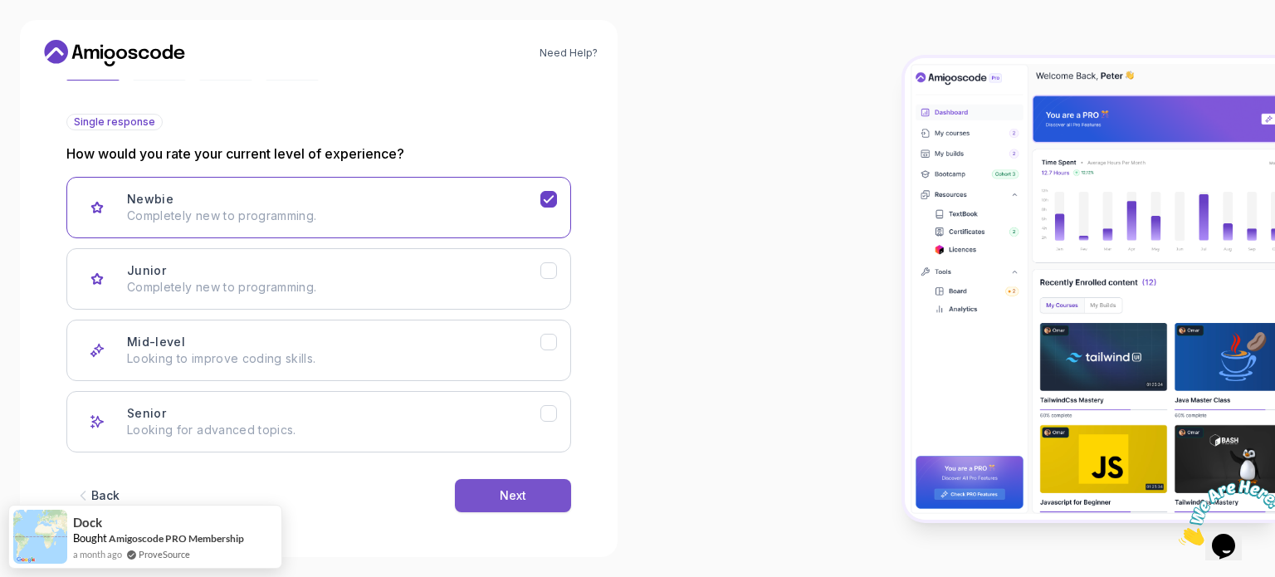
click at [554, 487] on button "Next" at bounding box center [513, 495] width 116 height 33
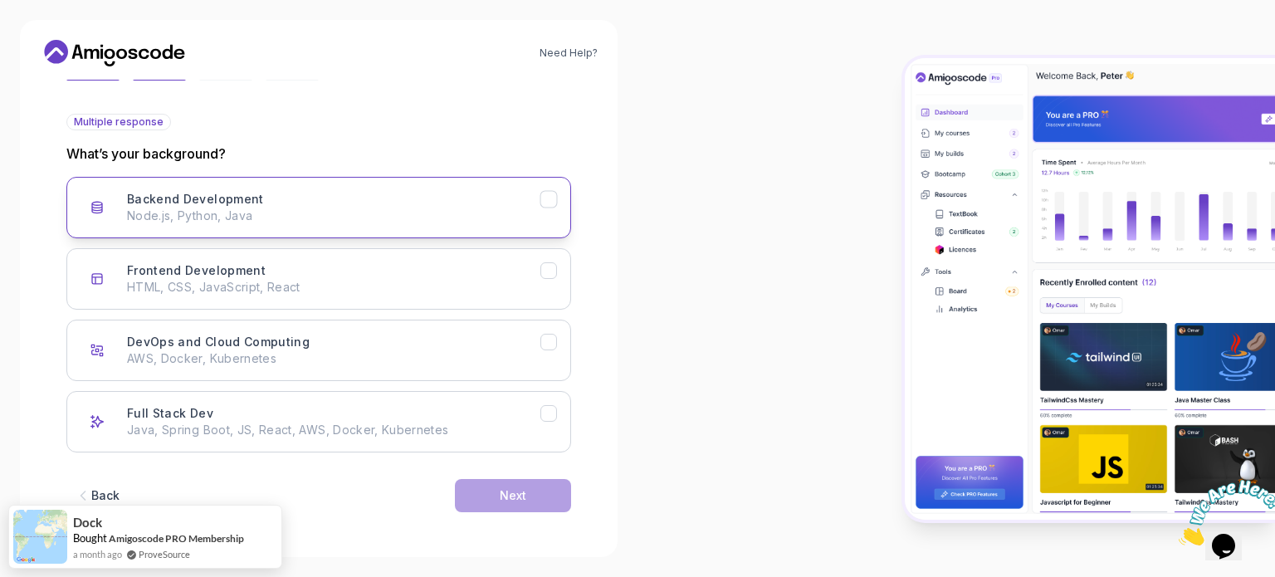
click at [551, 192] on icon "Backend Development" at bounding box center [549, 200] width 16 height 16
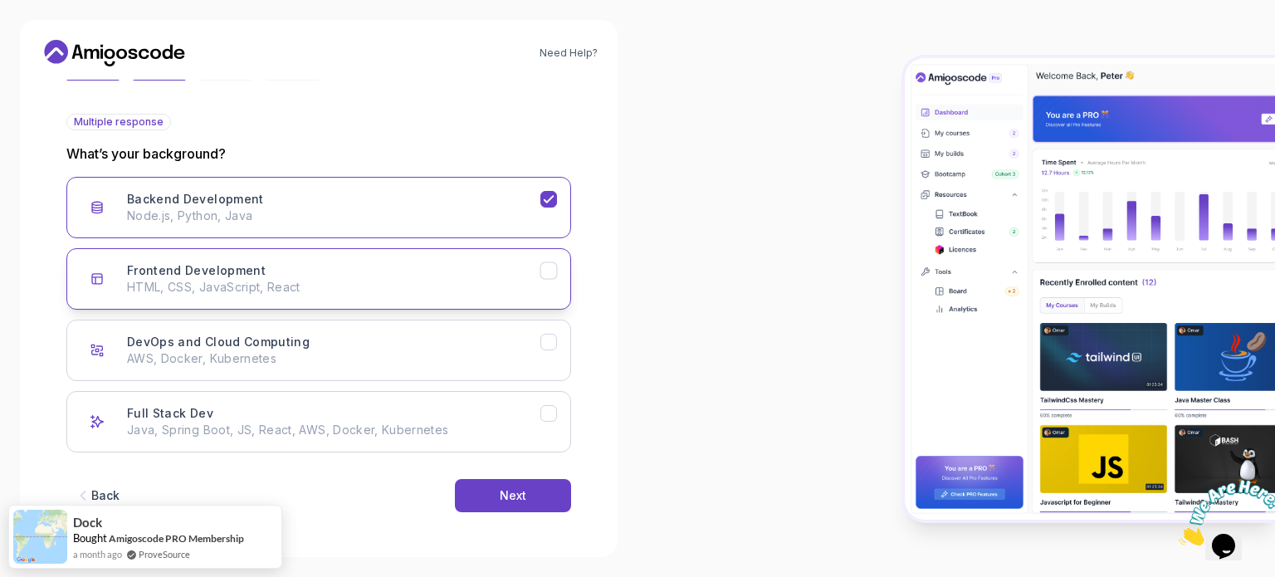
click at [554, 271] on icon "Frontend Development" at bounding box center [549, 271] width 16 height 16
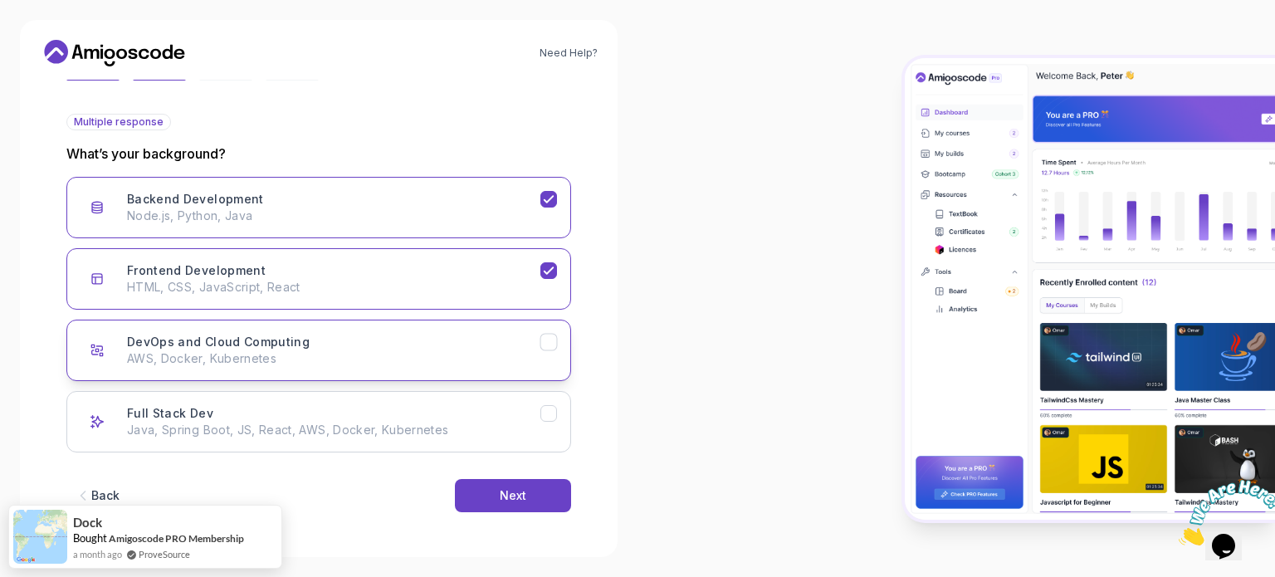
click at [554, 357] on button "DevOps and Cloud Computing AWS, Docker, Kubernetes" at bounding box center [318, 349] width 505 height 61
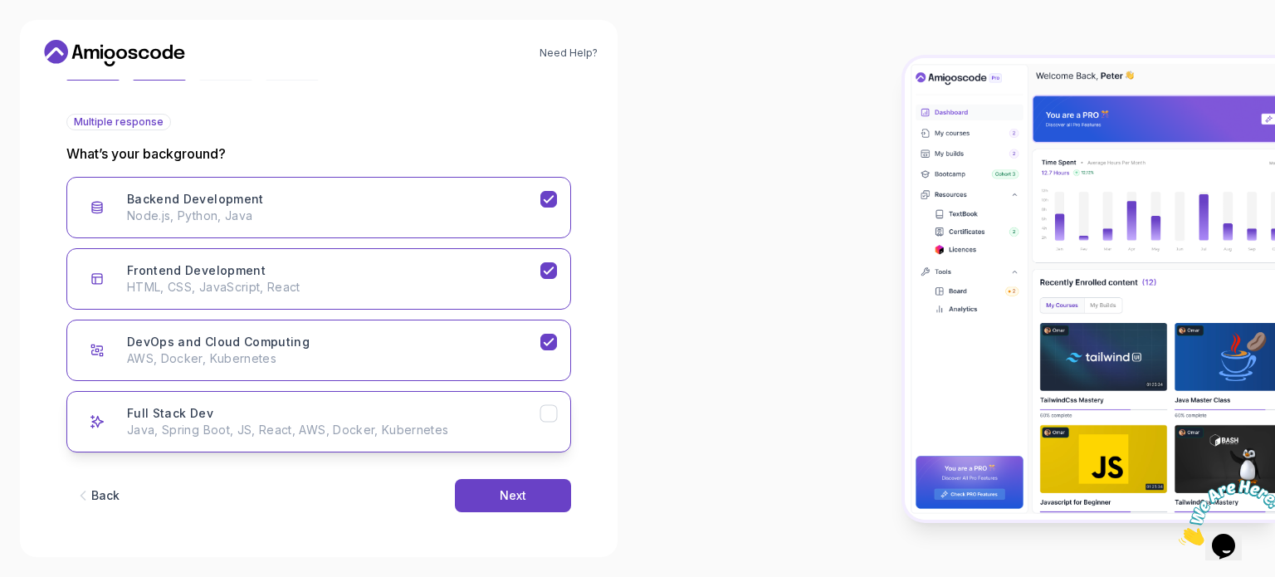
click at [552, 406] on icon "Full Stack Dev" at bounding box center [549, 414] width 16 height 16
drag, startPoint x: 541, startPoint y: 462, endPoint x: 549, endPoint y: 500, distance: 38.3
click at [549, 500] on div "Back Next" at bounding box center [318, 495] width 505 height 86
click at [549, 500] on button "Next" at bounding box center [513, 495] width 116 height 33
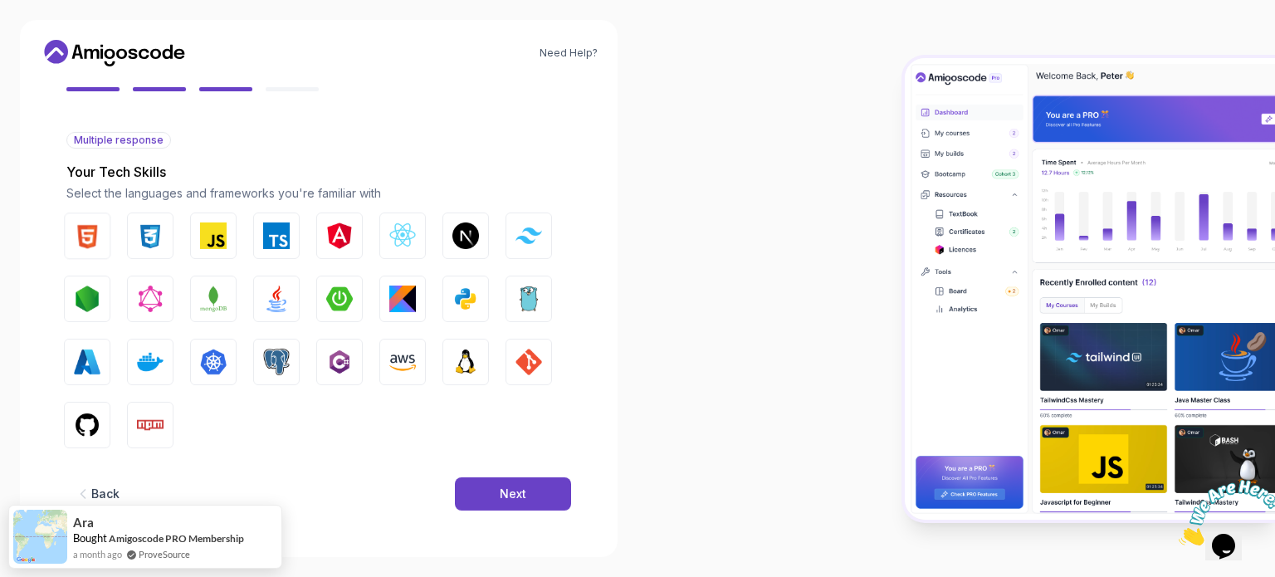
scroll to position [147, 0]
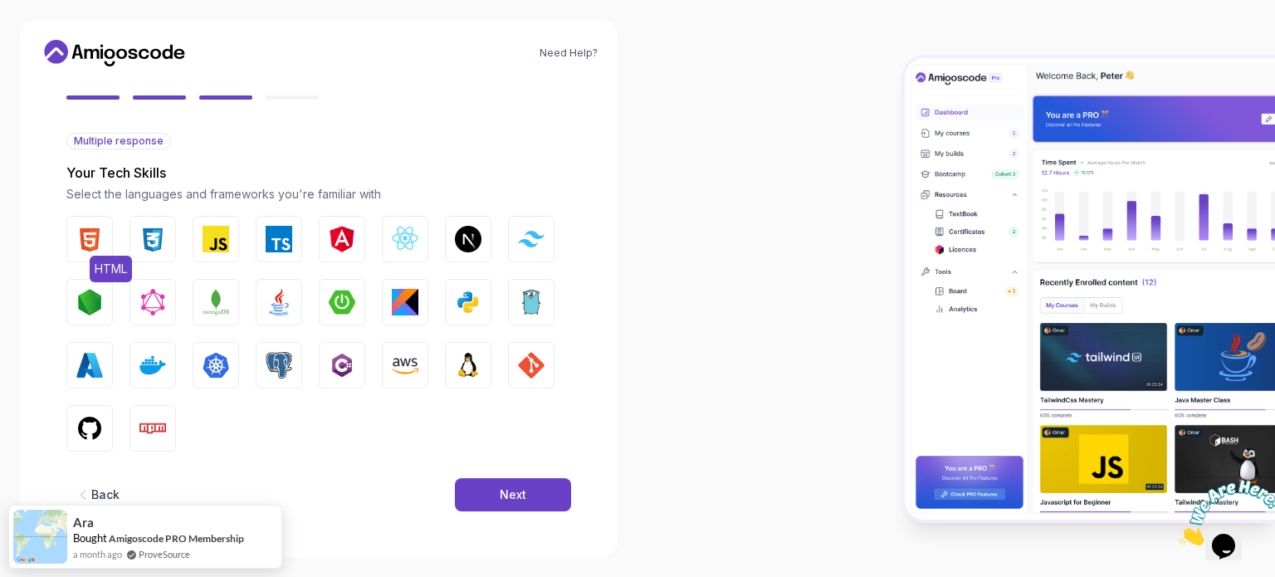
click at [103, 245] on button "HTML" at bounding box center [89, 239] width 46 height 46
click at [167, 251] on button "CSS" at bounding box center [152, 239] width 46 height 46
click at [206, 253] on button "JavaScript" at bounding box center [216, 239] width 46 height 46
click at [336, 252] on button "Angular" at bounding box center [342, 239] width 46 height 46
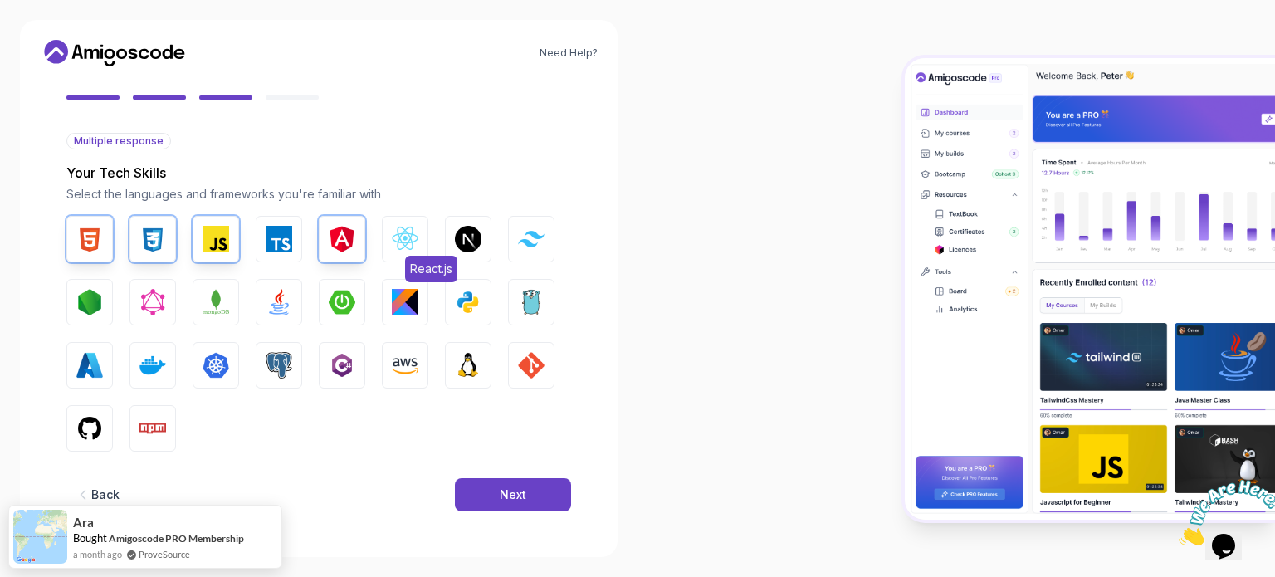
click at [418, 238] on button "React.js" at bounding box center [405, 239] width 46 height 46
click at [523, 251] on button "Tailwind CSS" at bounding box center [531, 239] width 46 height 46
click at [455, 251] on img "button" at bounding box center [468, 239] width 27 height 27
click at [96, 301] on img "button" at bounding box center [89, 302] width 27 height 27
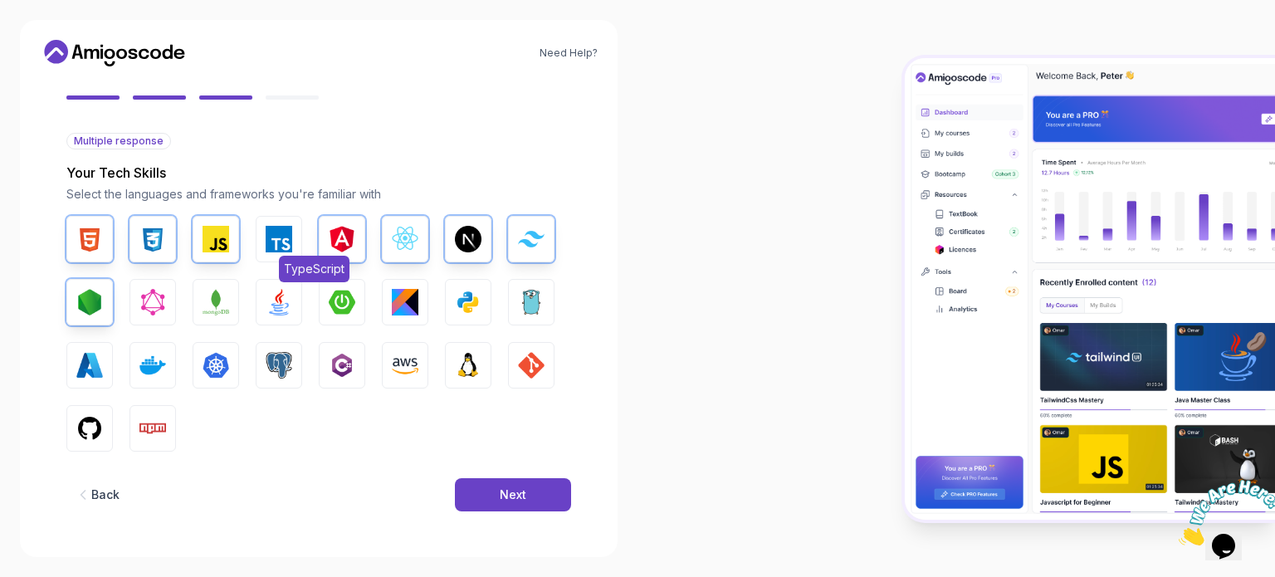
click at [291, 239] on img "button" at bounding box center [279, 239] width 27 height 27
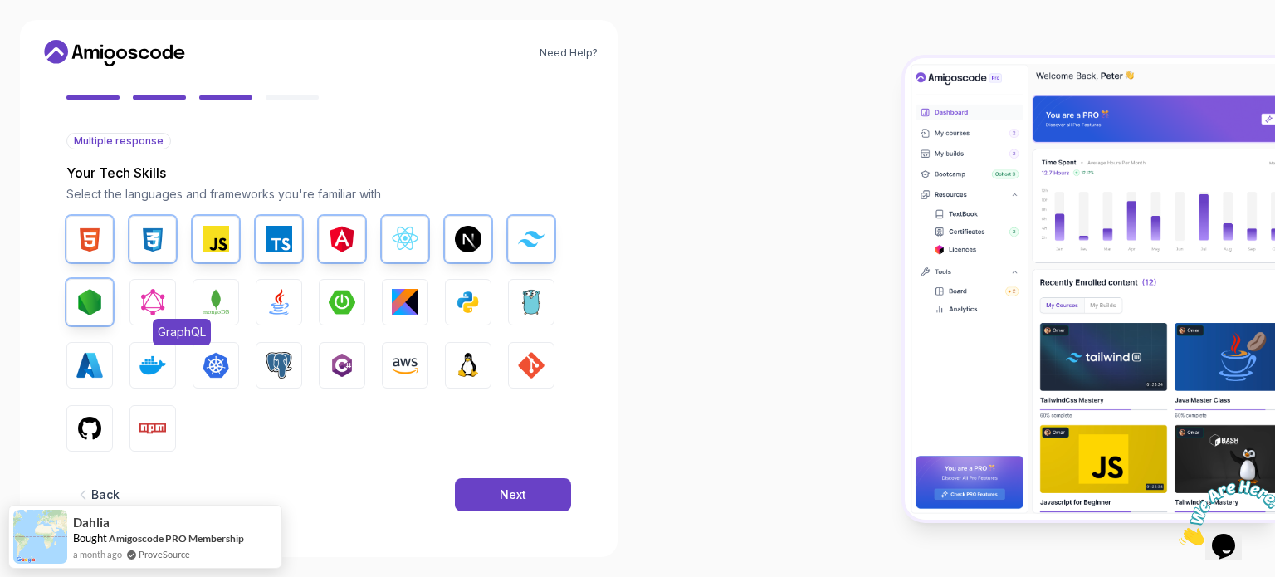
click at [170, 295] on button "GraphQL" at bounding box center [152, 302] width 46 height 46
click at [100, 294] on img "button" at bounding box center [89, 302] width 27 height 27
click at [139, 302] on img "button" at bounding box center [152, 302] width 27 height 27
click at [222, 241] on img "button" at bounding box center [215, 239] width 27 height 27
click at [213, 235] on img "button" at bounding box center [215, 239] width 27 height 27
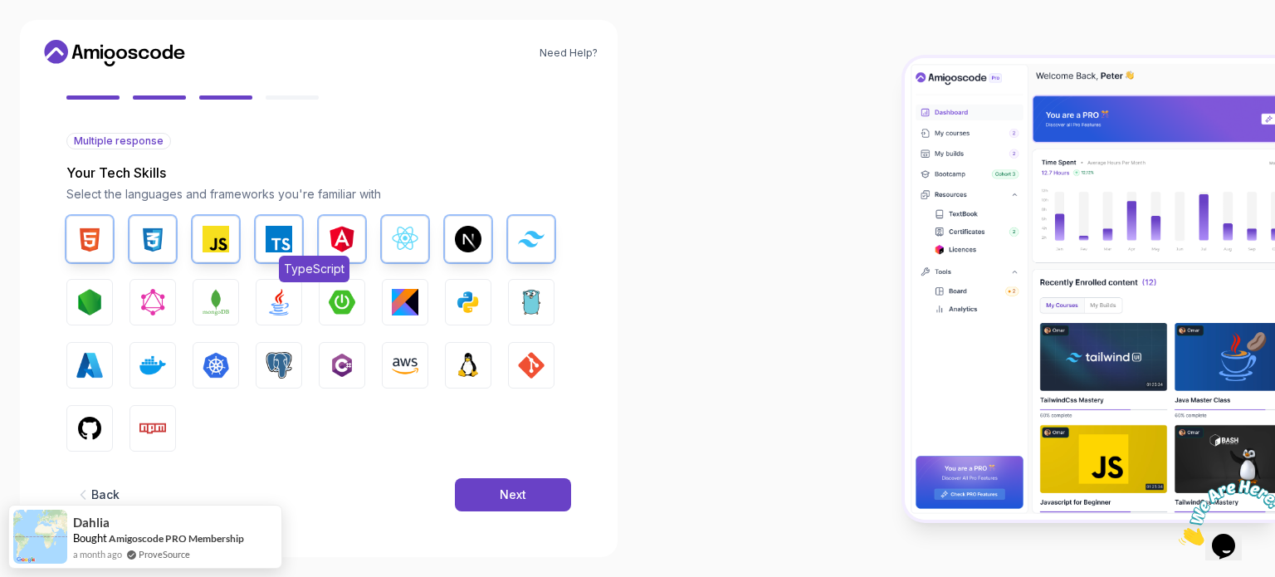
click at [273, 228] on img "button" at bounding box center [279, 239] width 27 height 27
click at [325, 234] on button "Angular" at bounding box center [342, 239] width 46 height 46
click at [407, 237] on img "button" at bounding box center [405, 239] width 27 height 27
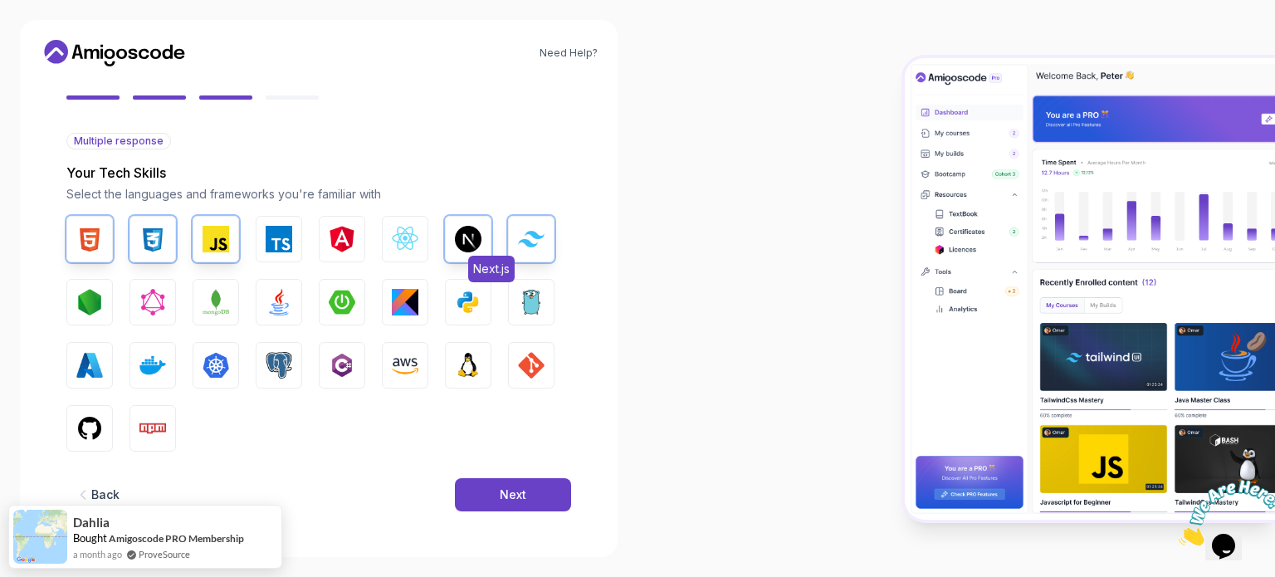
click at [473, 235] on img "button" at bounding box center [468, 239] width 27 height 27
click at [508, 234] on button "Tailwind CSS" at bounding box center [531, 239] width 46 height 46
click at [109, 235] on button "HTML" at bounding box center [89, 239] width 46 height 46
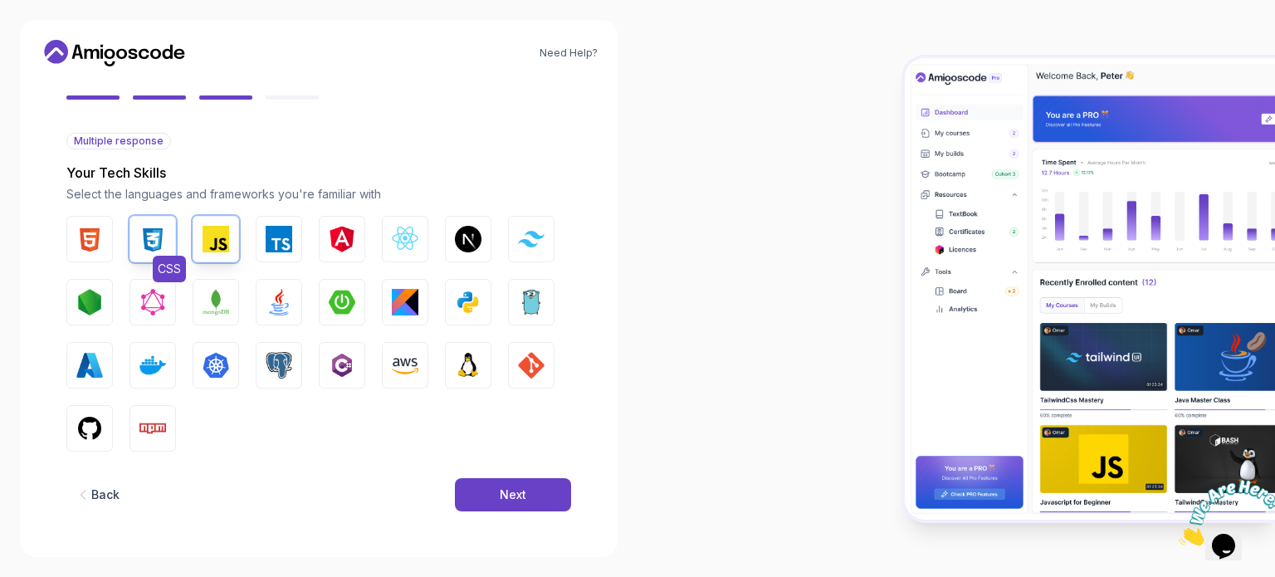
click at [167, 243] on button "CSS" at bounding box center [152, 239] width 46 height 46
click at [197, 241] on button "JavaScript" at bounding box center [216, 239] width 46 height 46
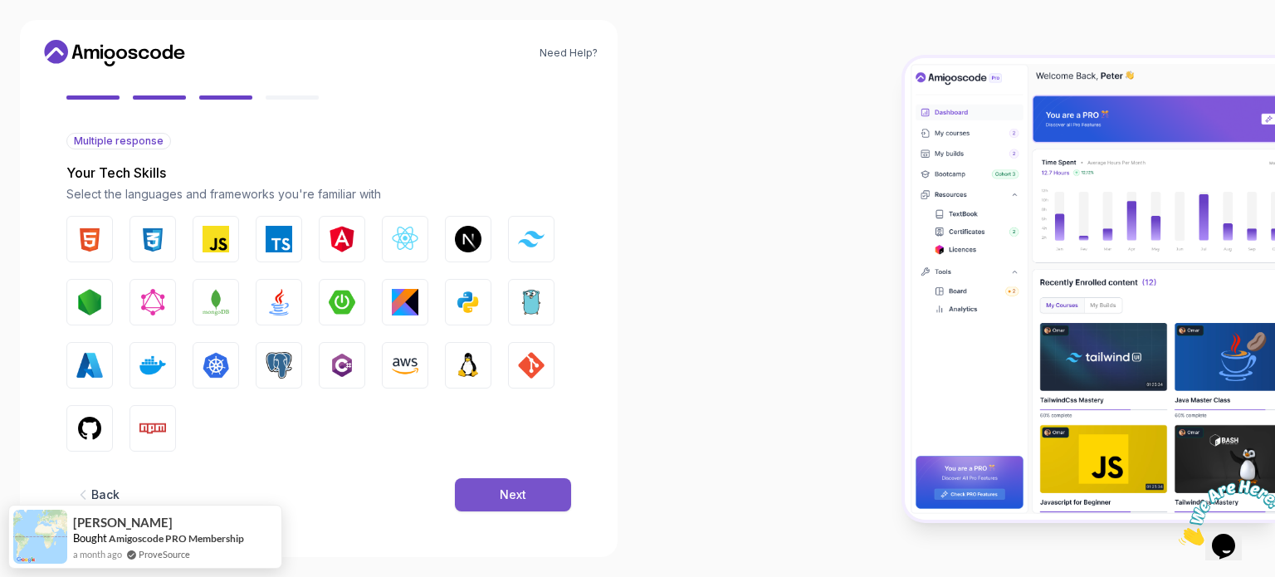
click at [482, 498] on button "Next" at bounding box center [513, 494] width 116 height 33
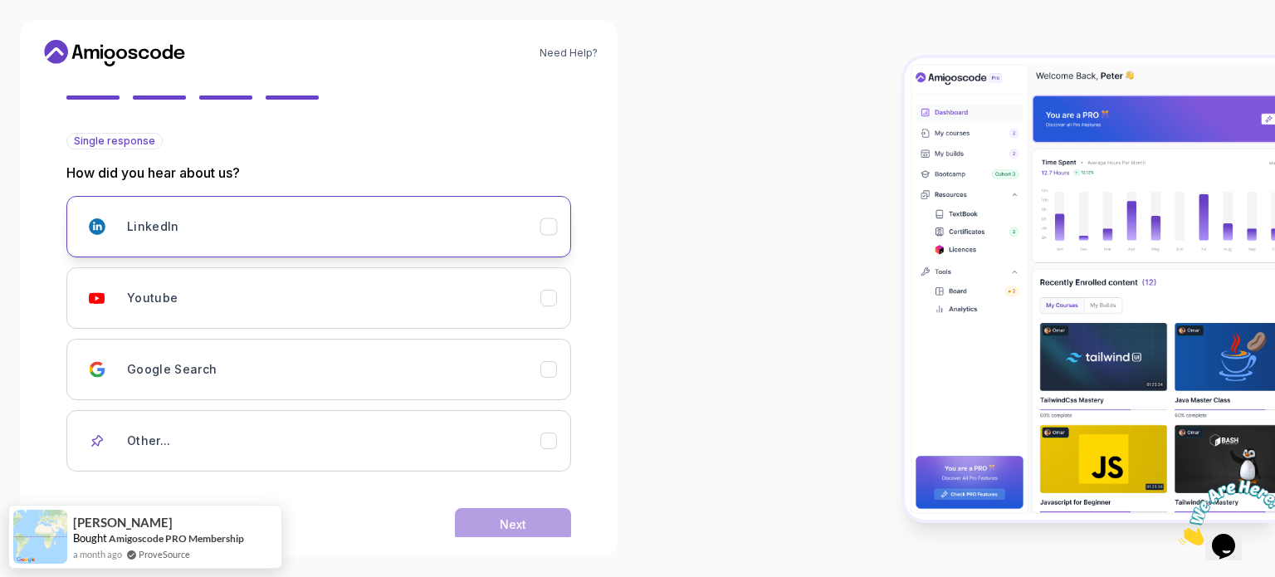
click at [284, 237] on div "LinkedIn" at bounding box center [333, 226] width 413 height 33
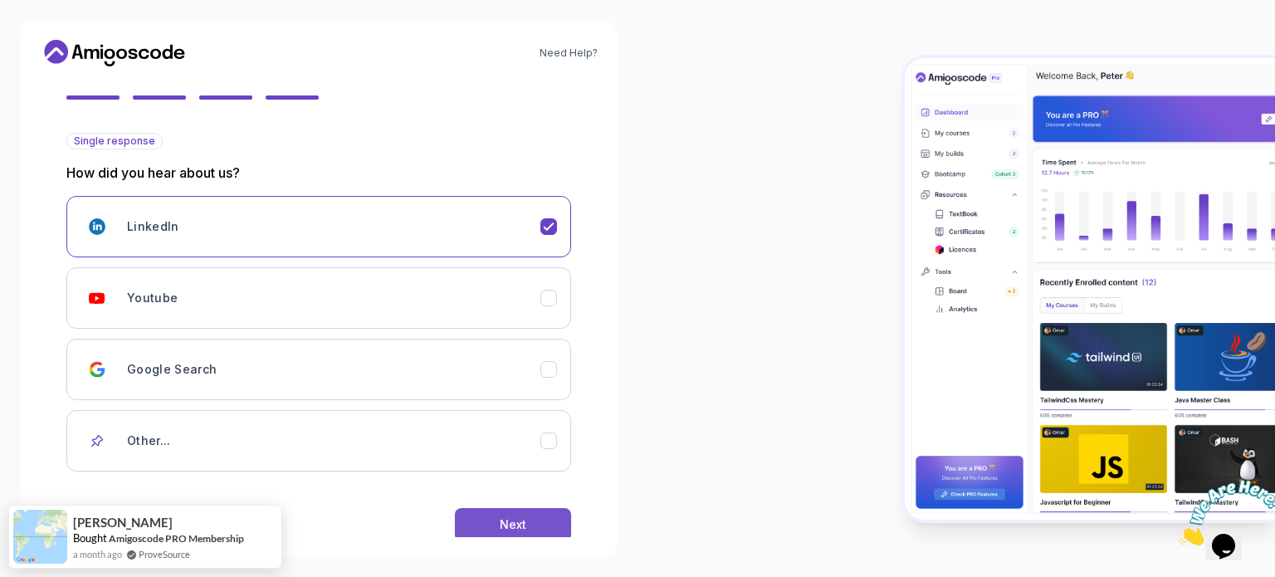
click at [524, 520] on div "Next" at bounding box center [513, 524] width 27 height 17
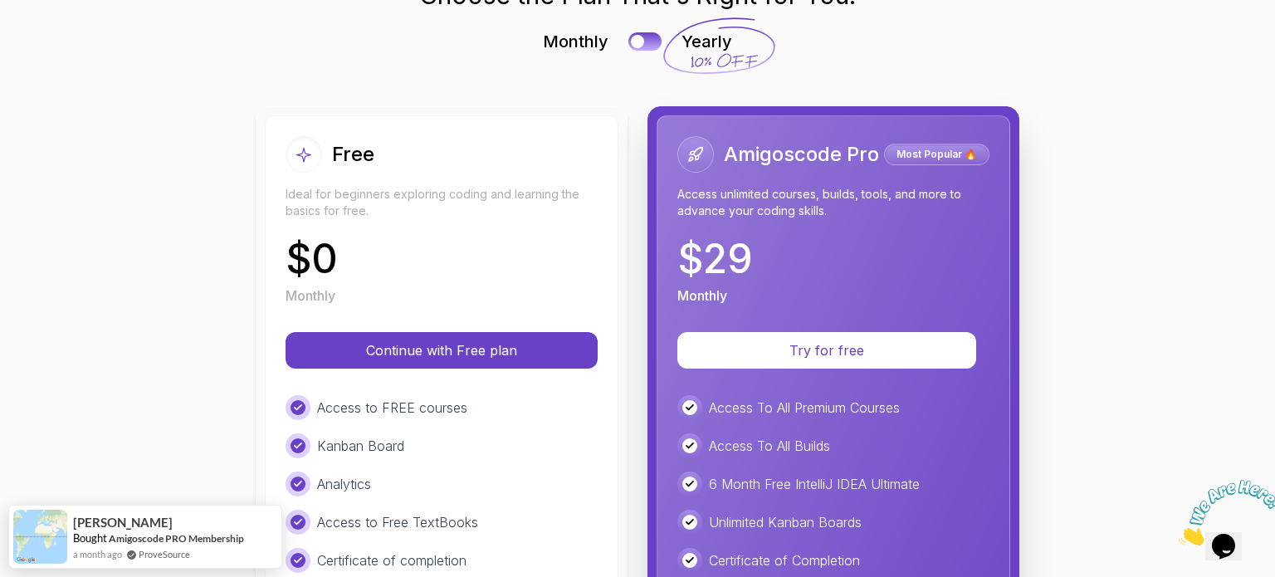
scroll to position [103, 0]
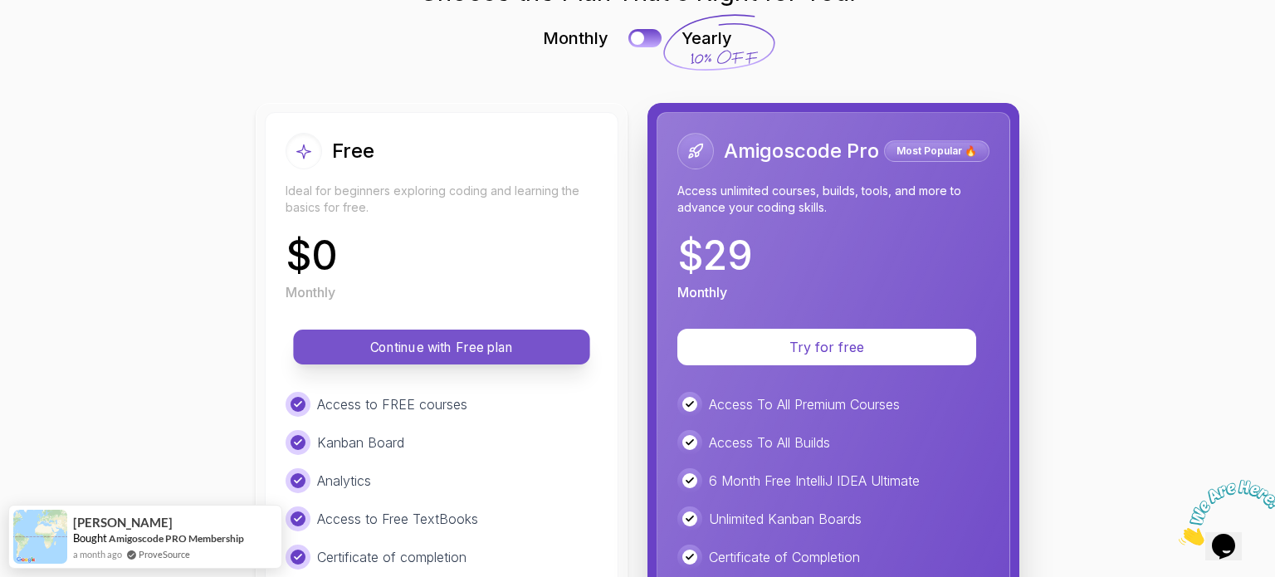
click at [505, 355] on p "Continue with Free plan" at bounding box center [441, 347] width 259 height 19
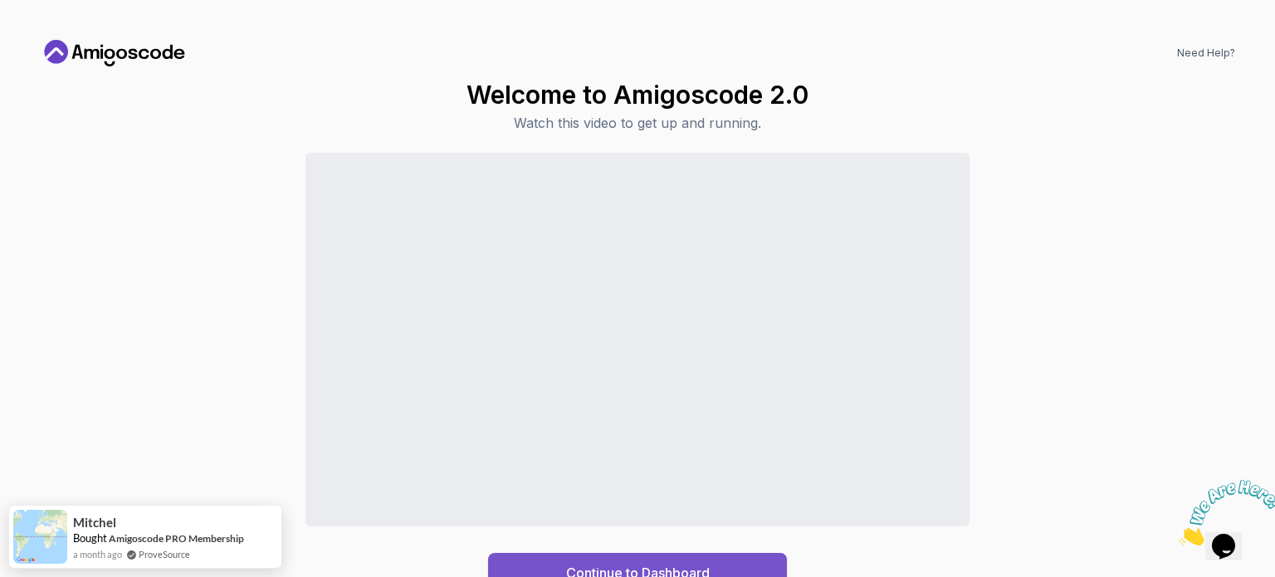
click at [714, 568] on button "Continue to Dashboard" at bounding box center [637, 573] width 299 height 40
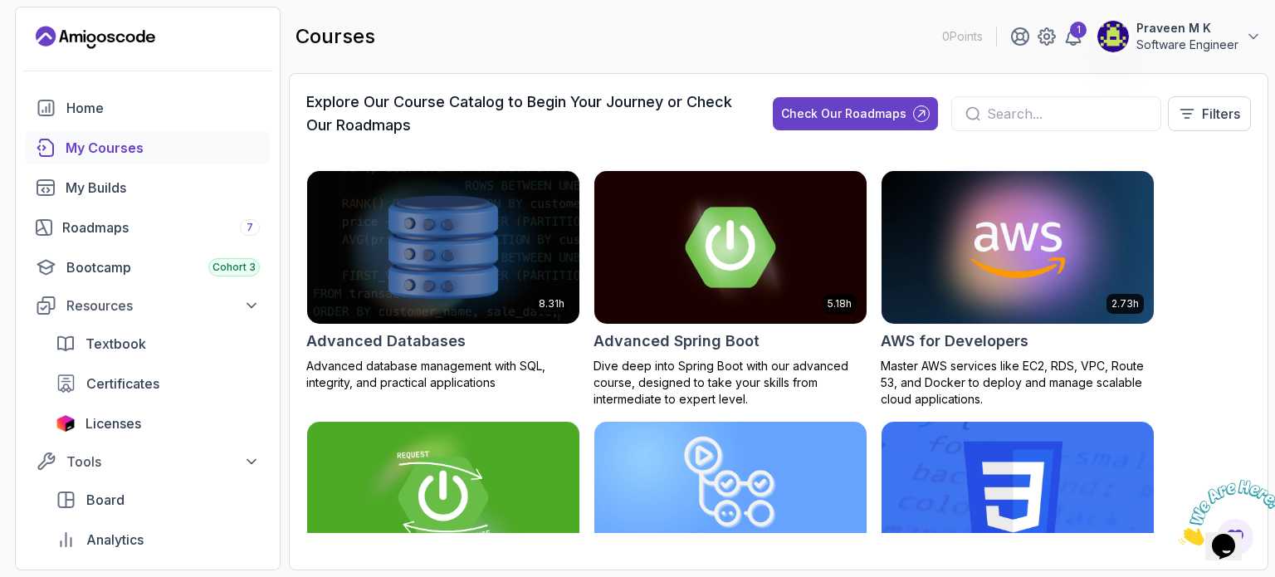
click at [145, 157] on div "My Courses" at bounding box center [163, 148] width 194 height 20
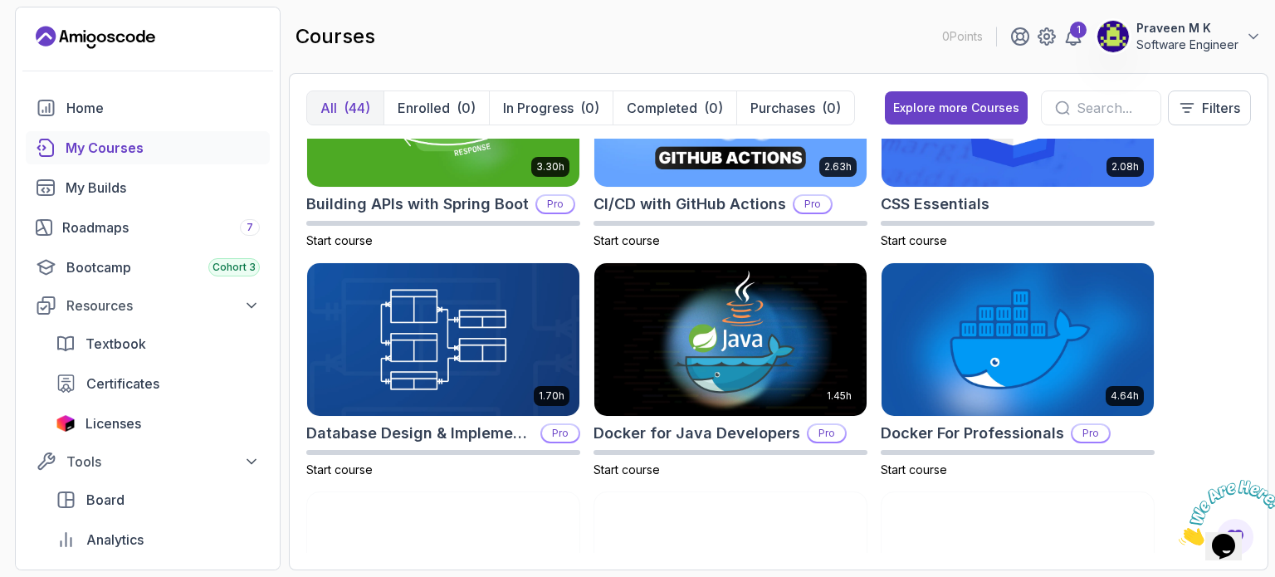
scroll to position [337, 0]
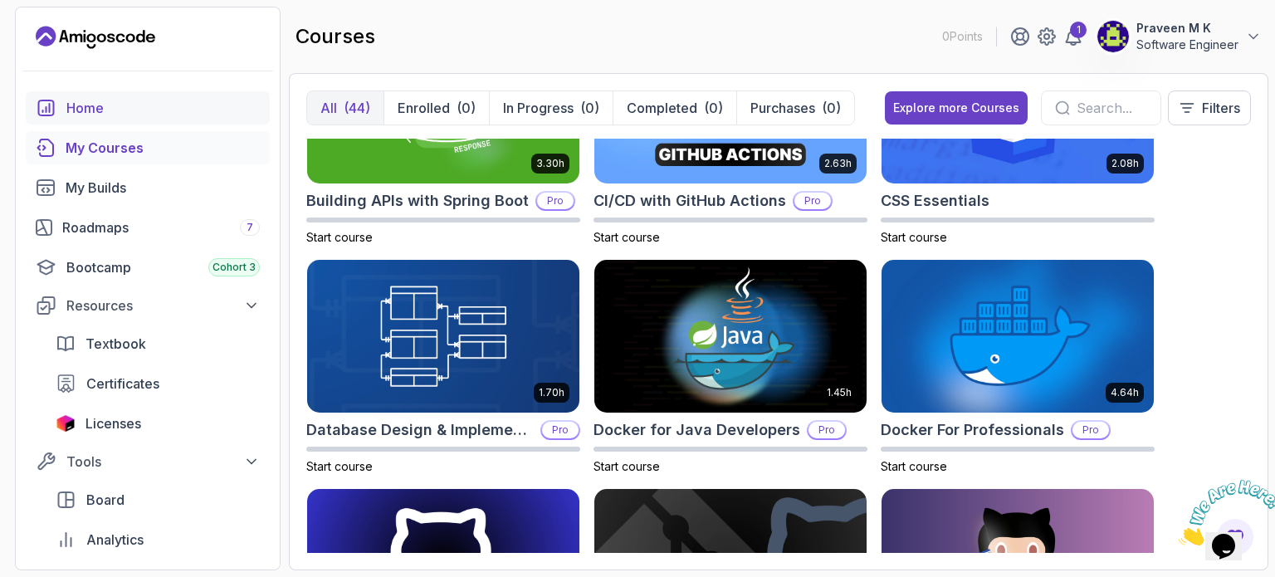
click at [141, 98] on div "Home" at bounding box center [162, 108] width 193 height 20
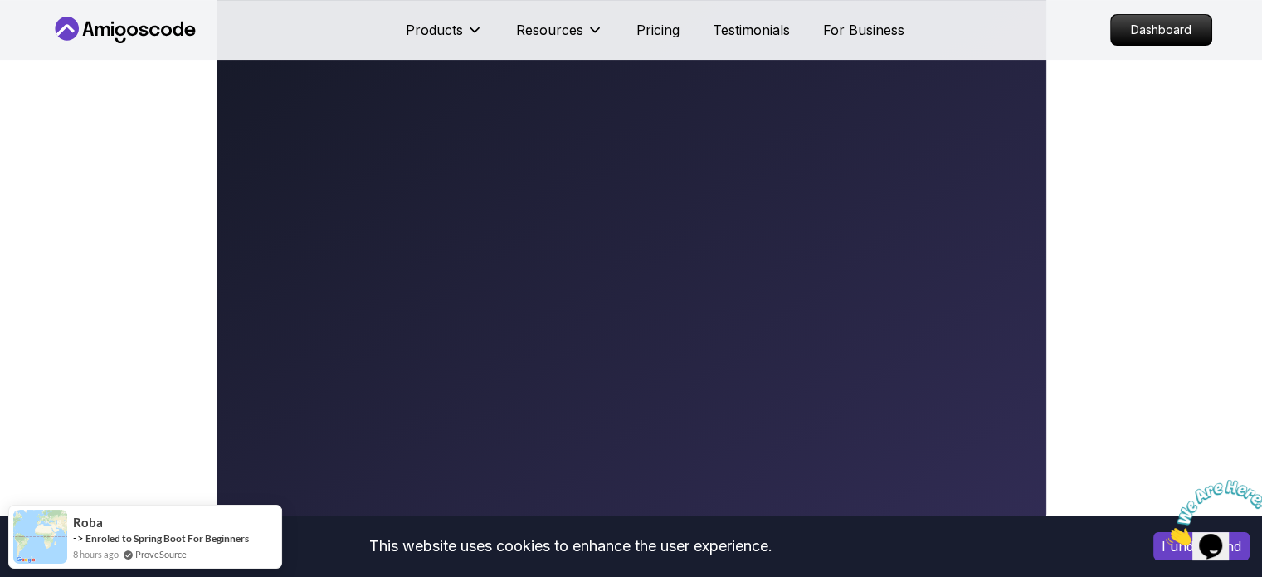
scroll to position [461, 0]
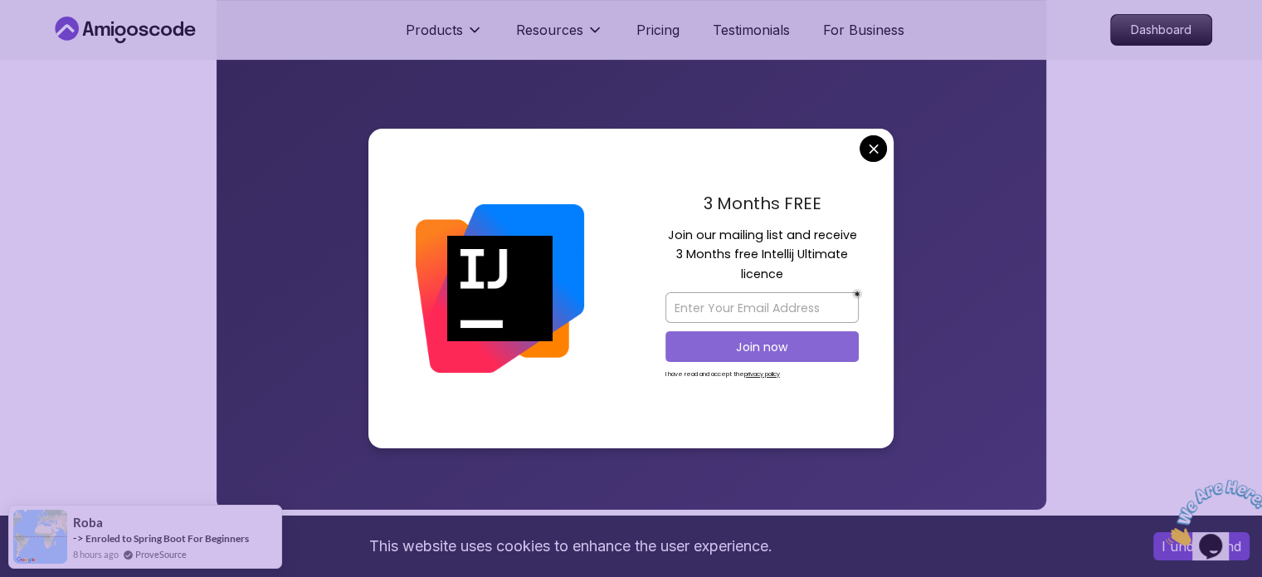
click at [776, 335] on button "Join now" at bounding box center [762, 346] width 193 height 31
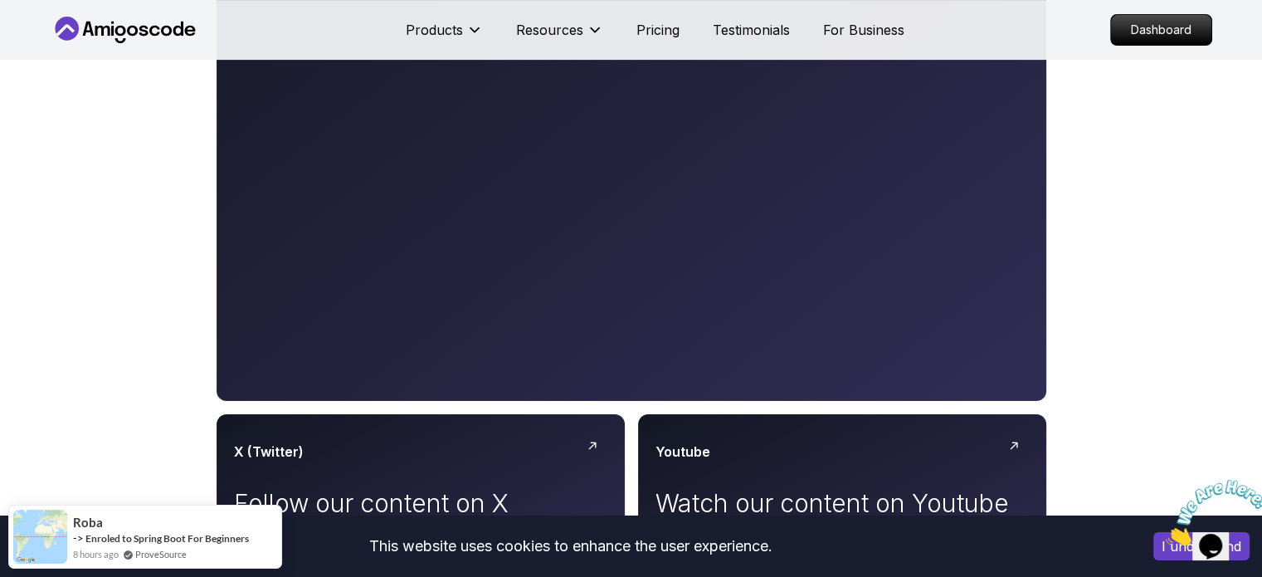
scroll to position [571, 0]
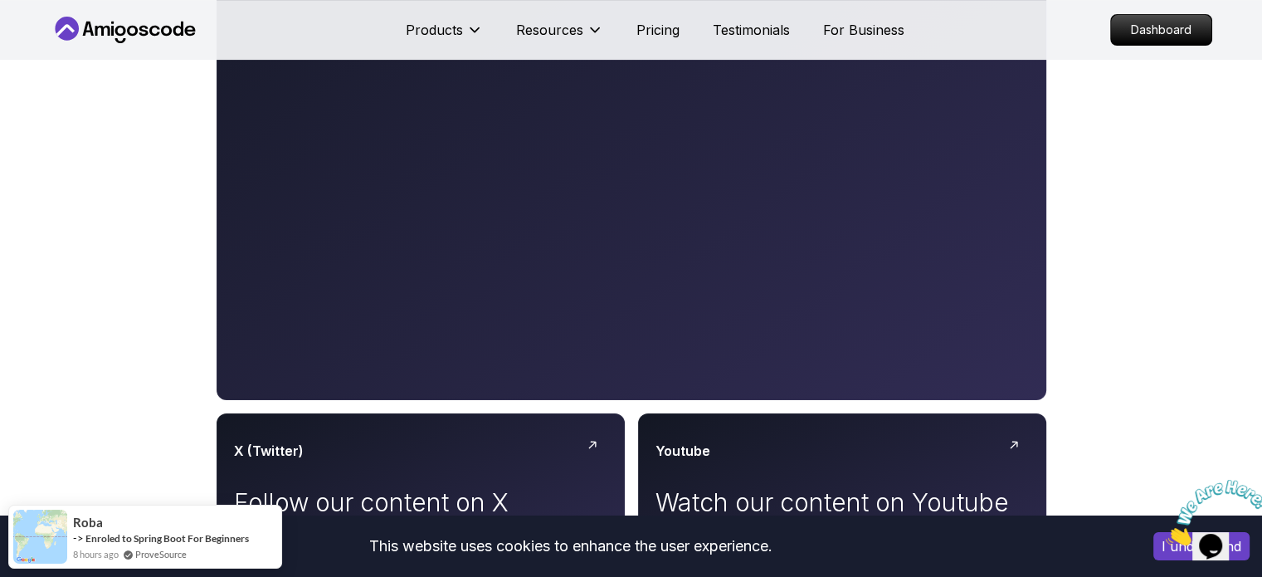
click at [1166, 534] on icon "Close" at bounding box center [1166, 541] width 0 height 14
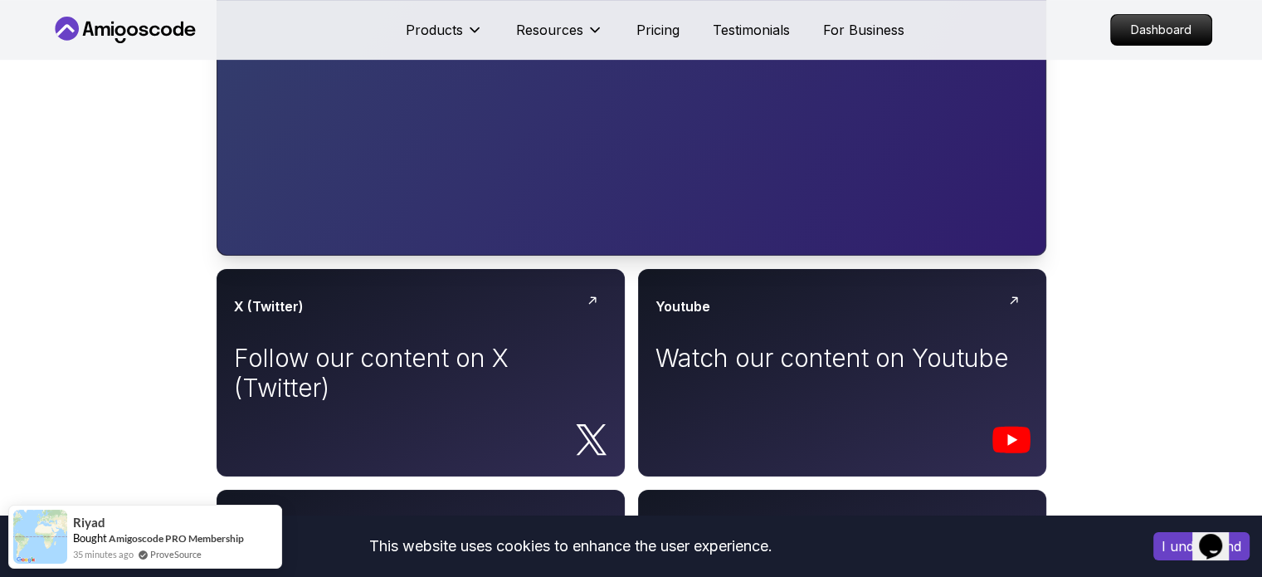
scroll to position [717, 0]
